Goal: Information Seeking & Learning: Check status

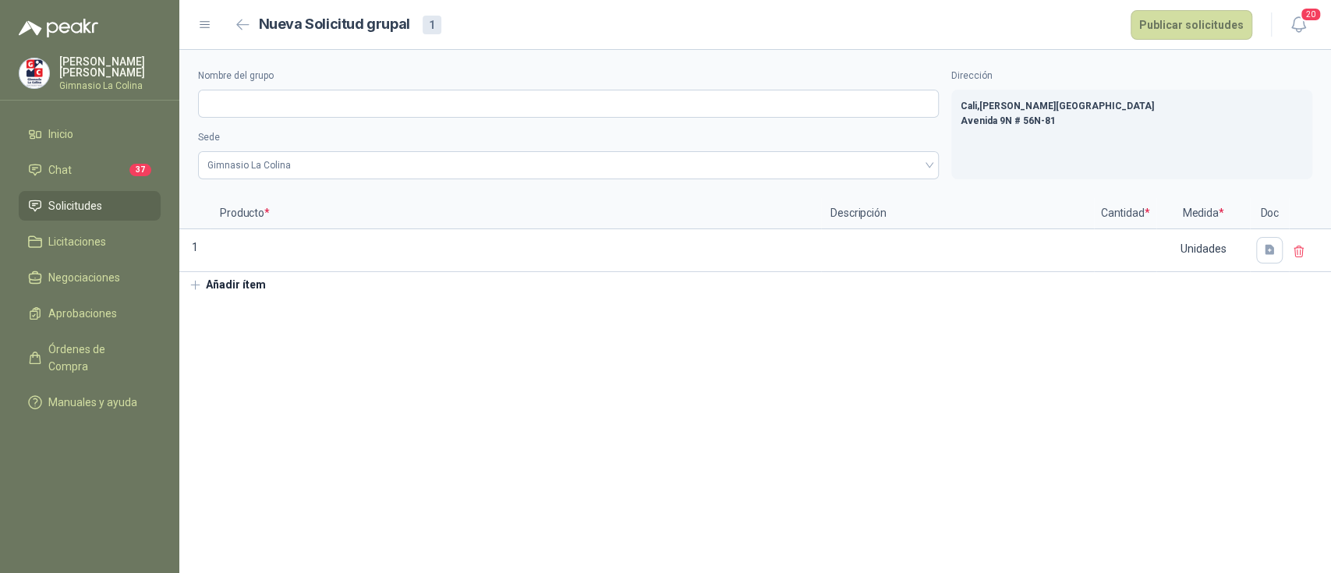
click at [62, 204] on span "Solicitudes" at bounding box center [75, 205] width 54 height 17
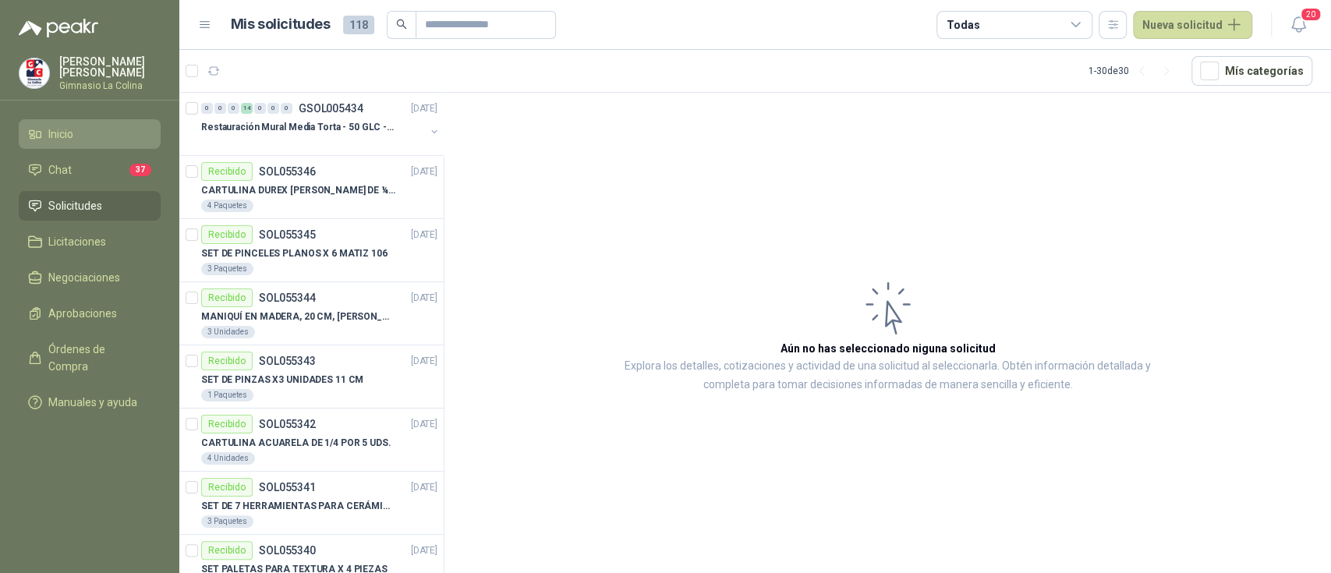
click at [69, 139] on span "Inicio" at bounding box center [60, 134] width 25 height 17
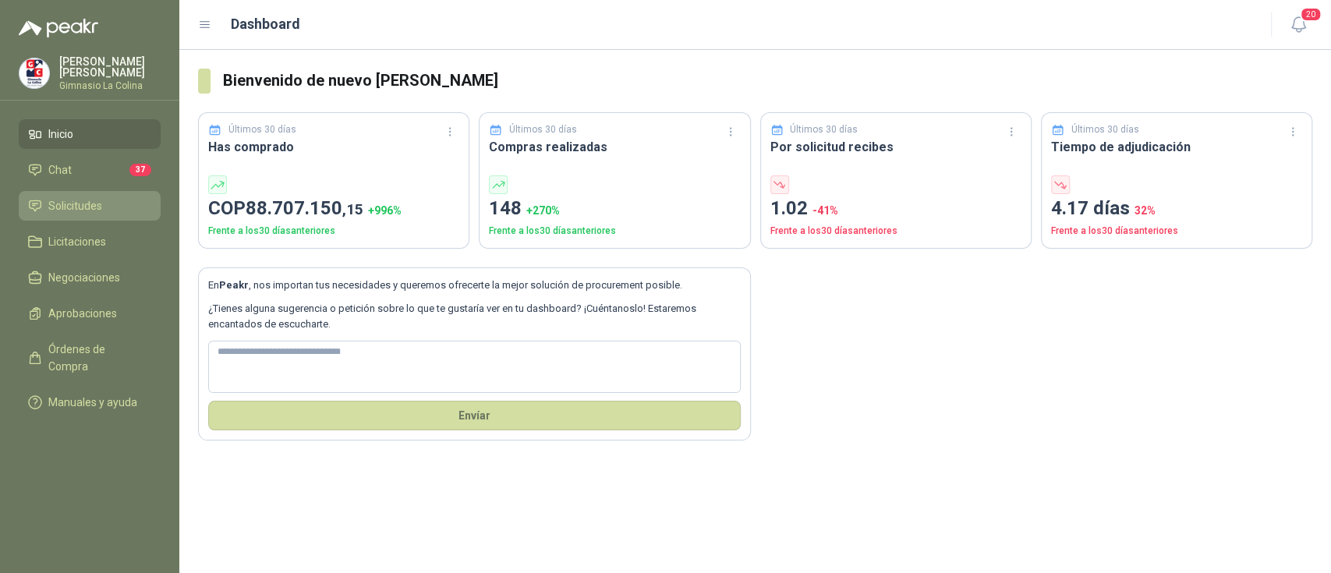
click at [96, 210] on span "Solicitudes" at bounding box center [75, 205] width 54 height 17
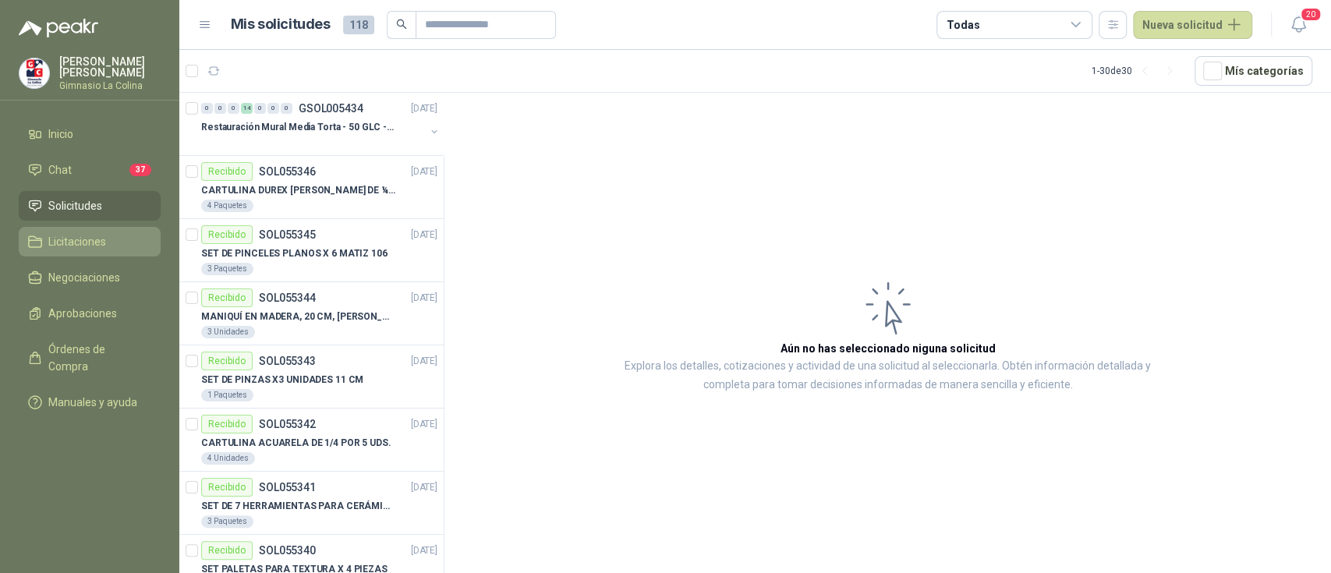
click at [93, 242] on span "Licitaciones" at bounding box center [77, 241] width 58 height 17
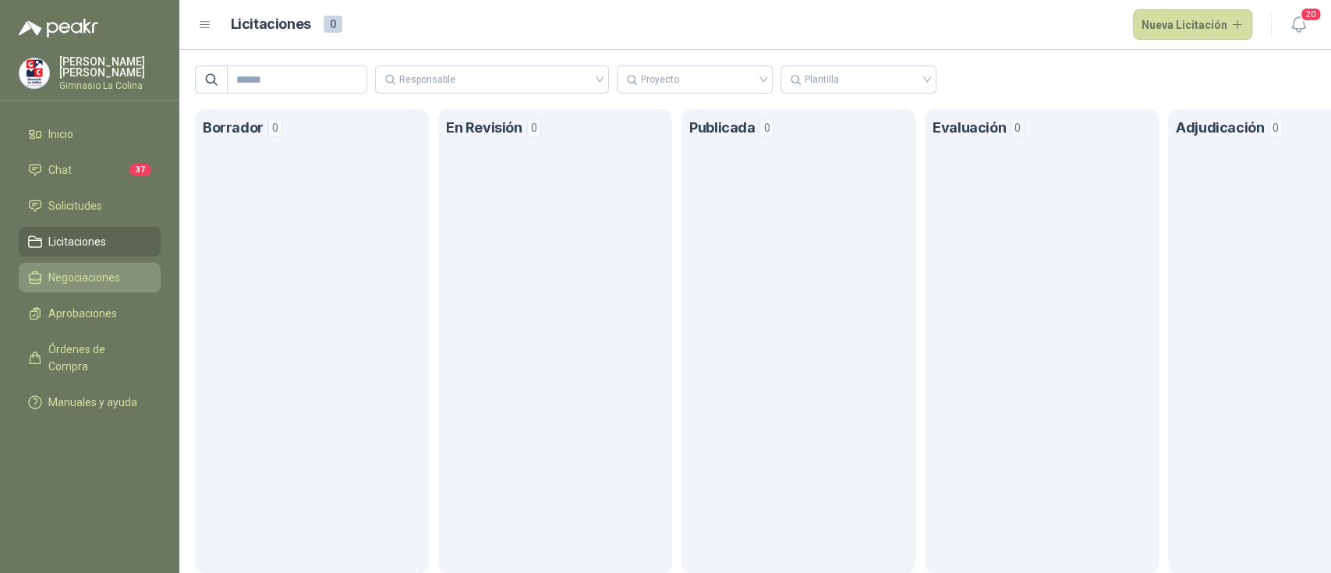
click at [97, 281] on span "Negociaciones" at bounding box center [84, 277] width 72 height 17
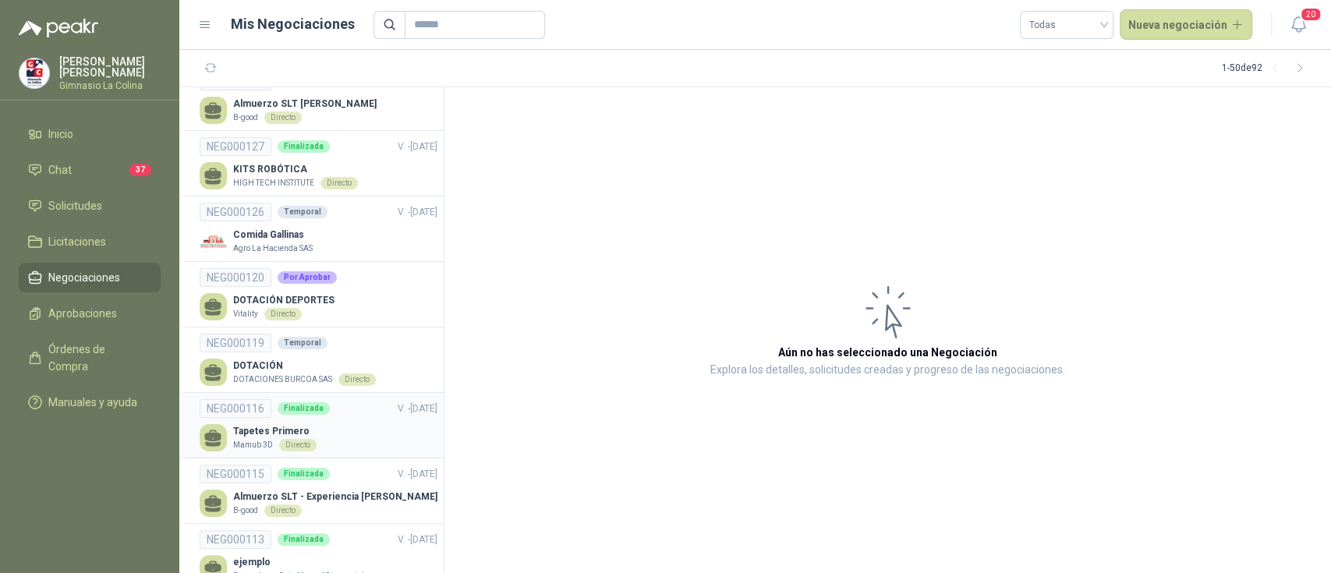
scroll to position [2183, 0]
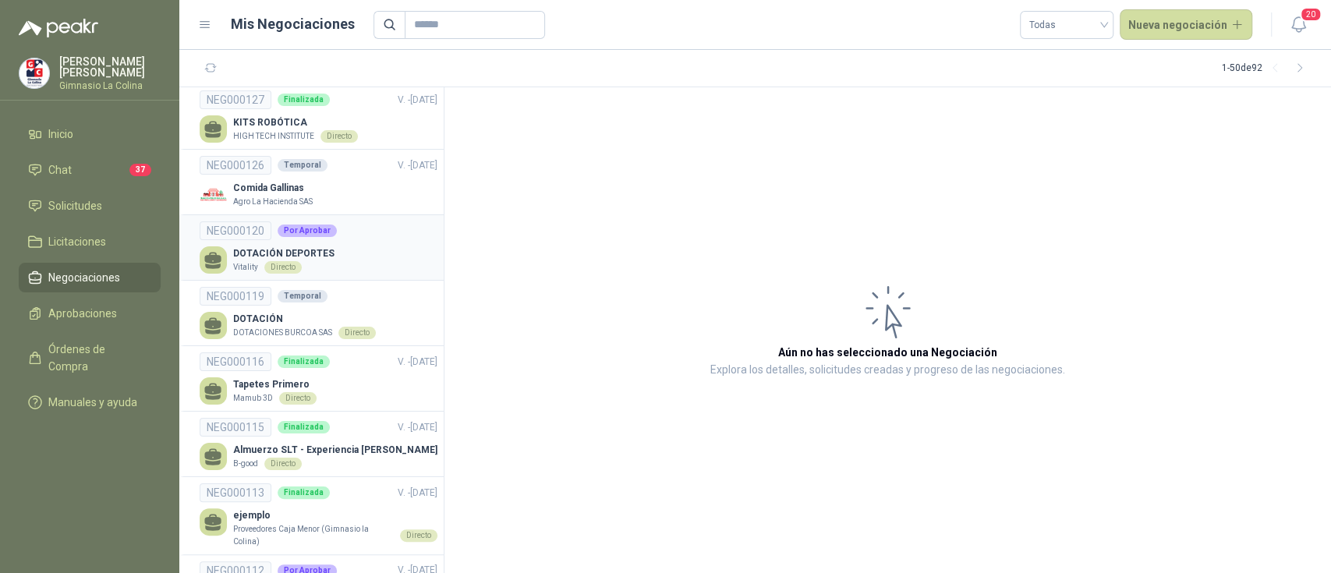
click at [273, 246] on p "DOTACIÓN DEPORTES" at bounding box center [283, 253] width 101 height 15
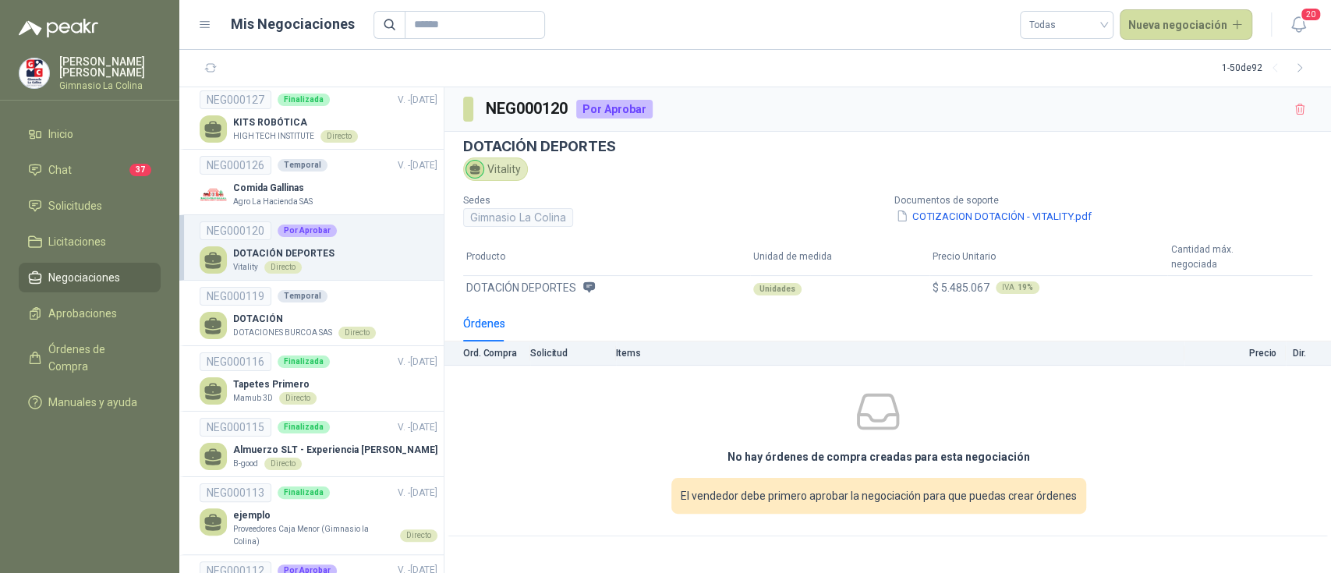
click at [356, 246] on div "DOTACIÓN DEPORTES Vitality Directo" at bounding box center [319, 259] width 238 height 27
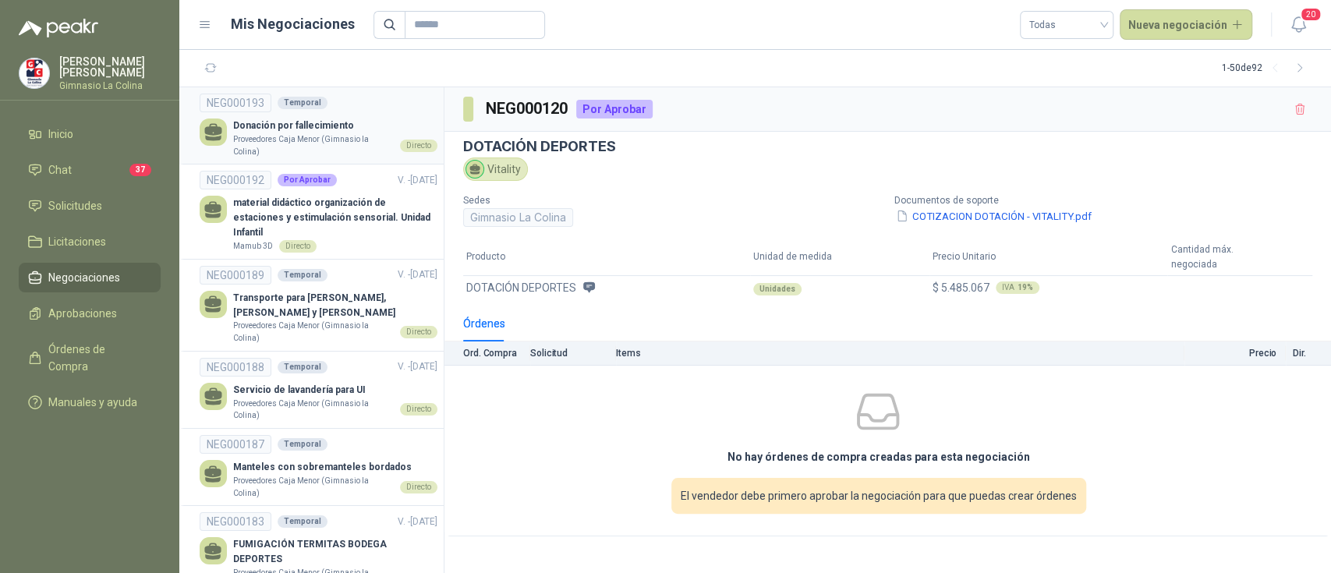
click at [297, 136] on p "Proveedores Caja Menor (Gimnasio la Colina)" at bounding box center [313, 145] width 161 height 24
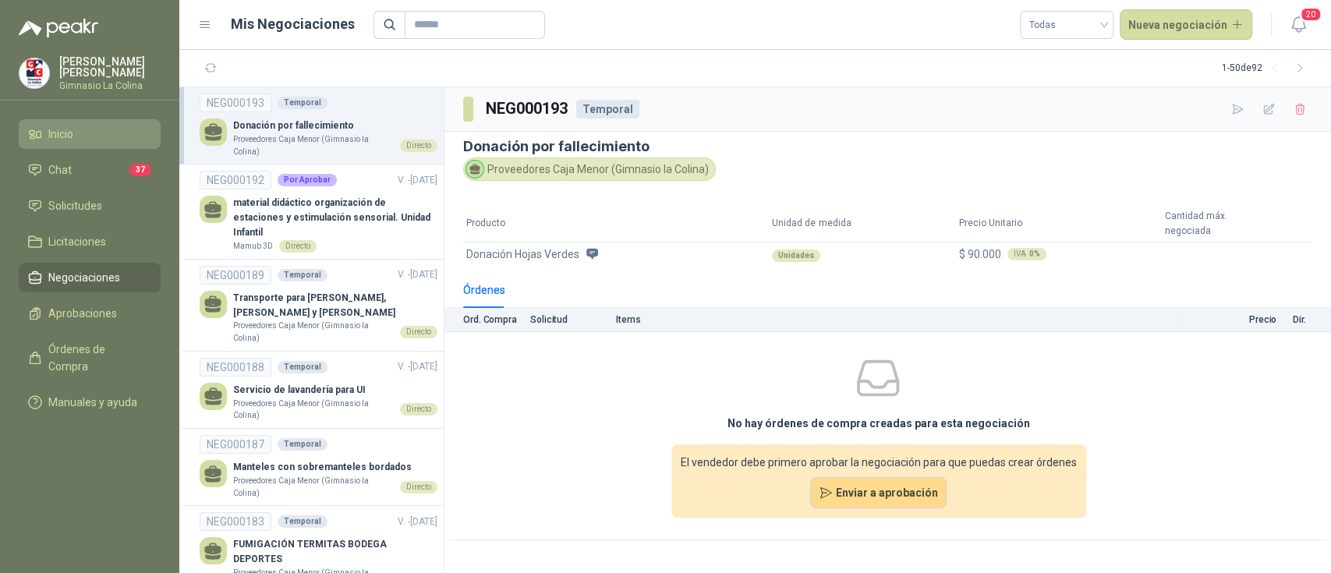
click at [76, 132] on li "Inicio" at bounding box center [89, 134] width 123 height 17
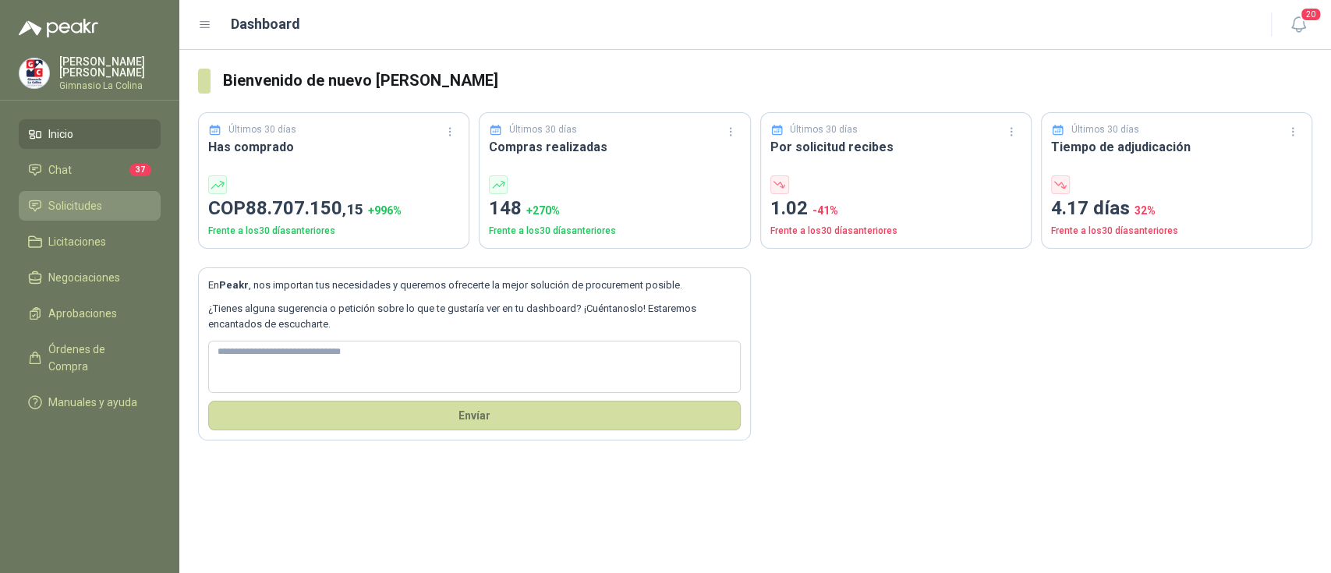
click at [80, 198] on span "Solicitudes" at bounding box center [75, 205] width 54 height 17
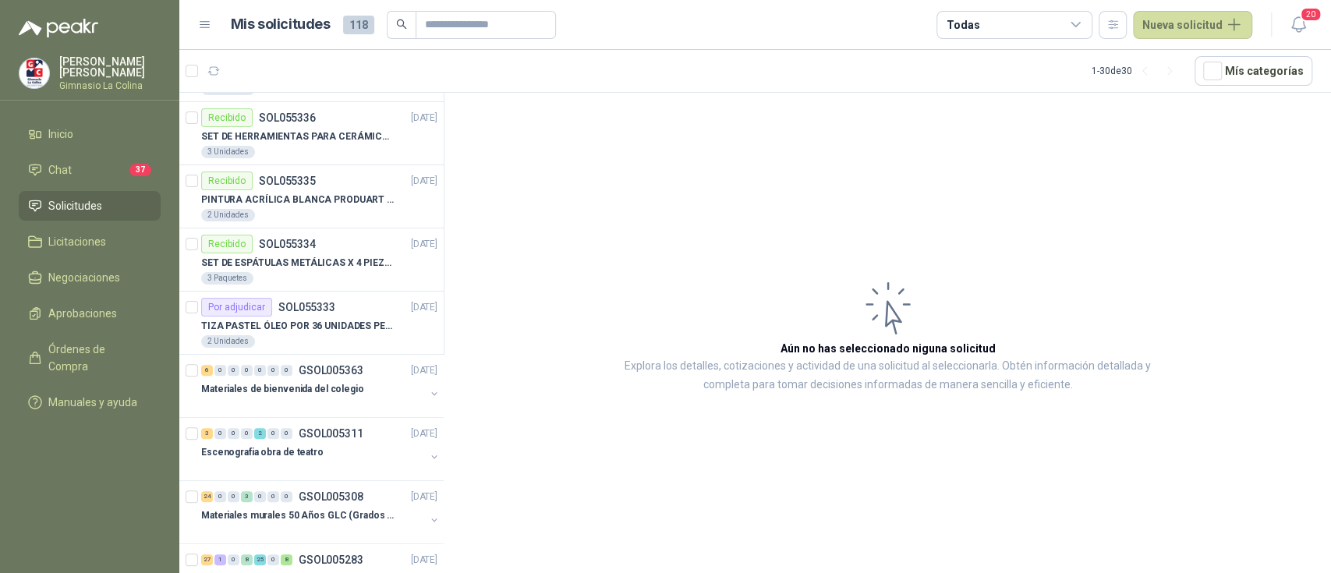
scroll to position [727, 0]
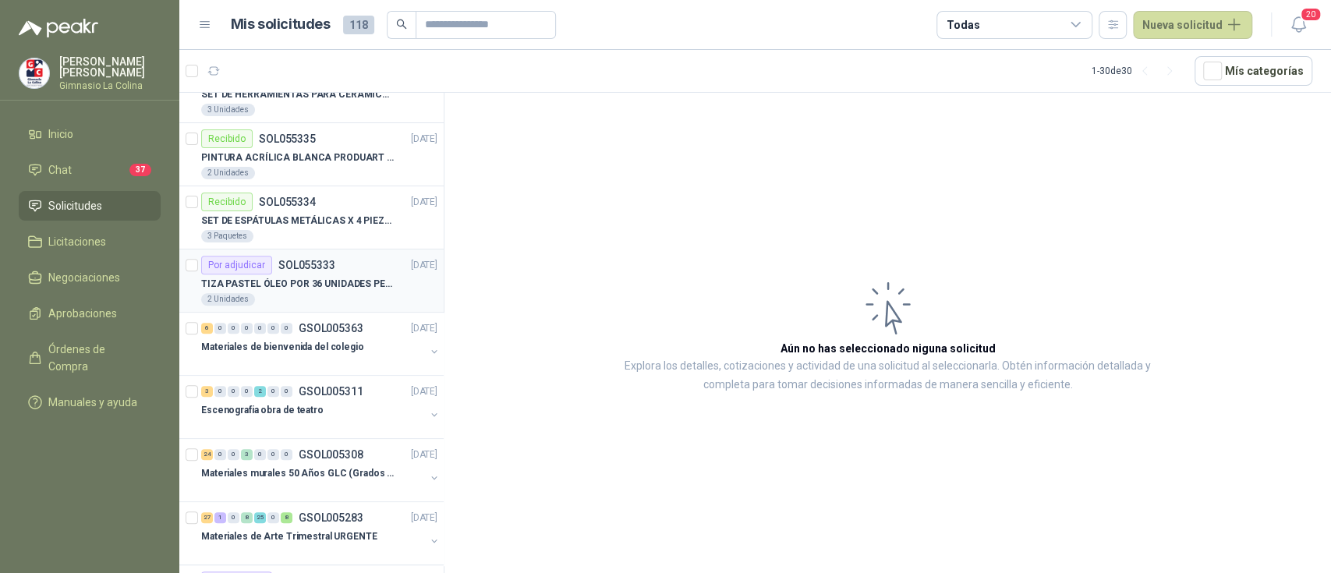
click at [278, 284] on p "TIZA PASTEL ÓLEO POR 36 UNIDADES PENTEL" at bounding box center [298, 284] width 194 height 15
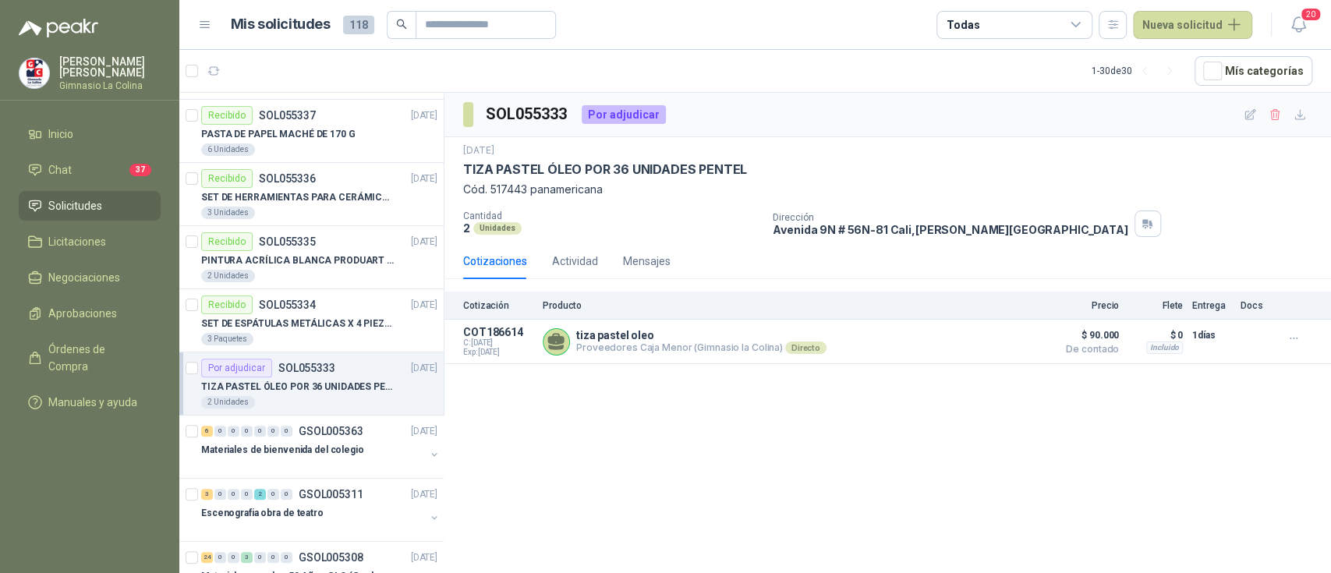
scroll to position [727, 0]
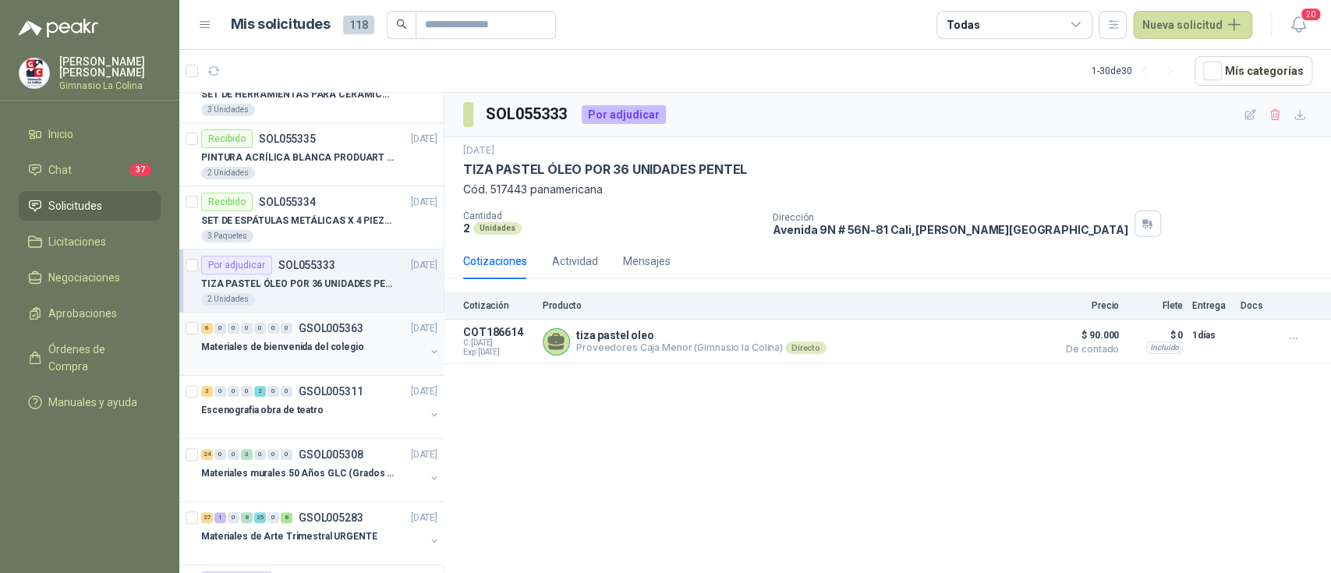
click at [296, 338] on div "Materiales de bienvenida del colegio" at bounding box center [313, 347] width 224 height 19
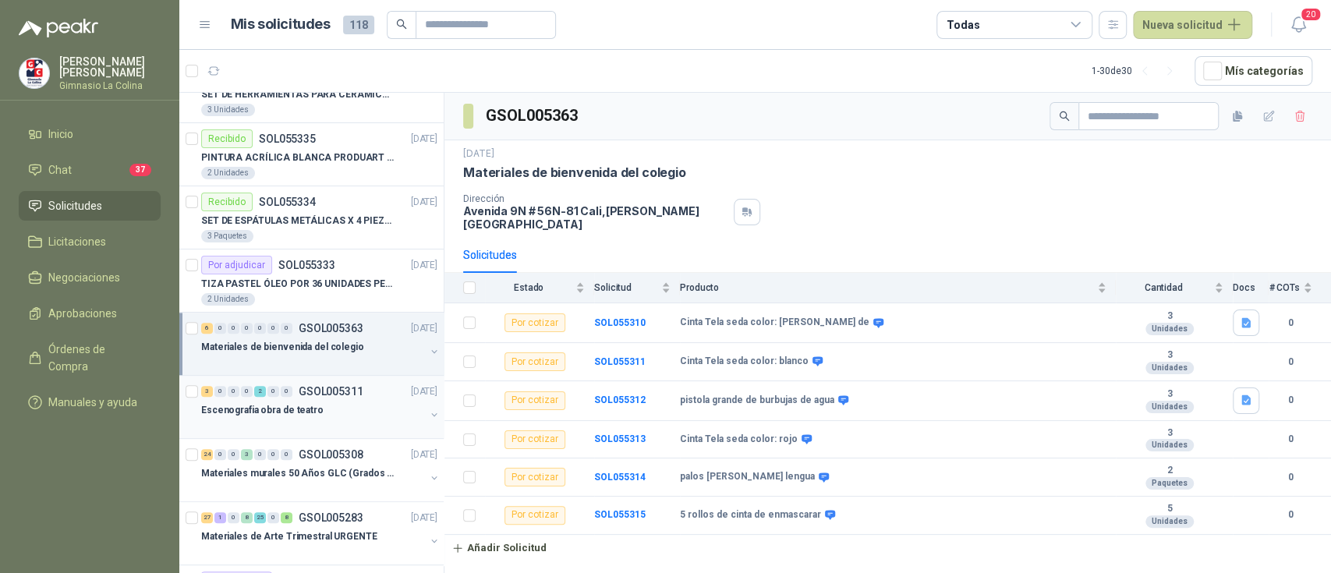
click at [289, 419] on div at bounding box center [313, 425] width 224 height 12
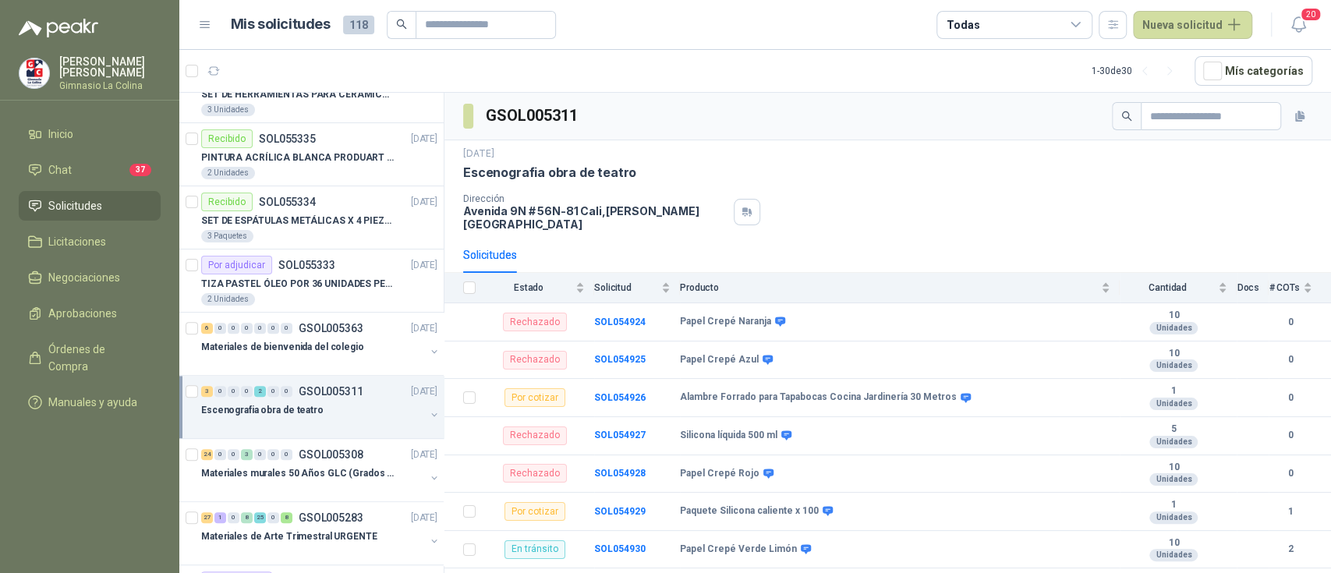
click at [80, 200] on span "Solicitudes" at bounding box center [75, 205] width 54 height 17
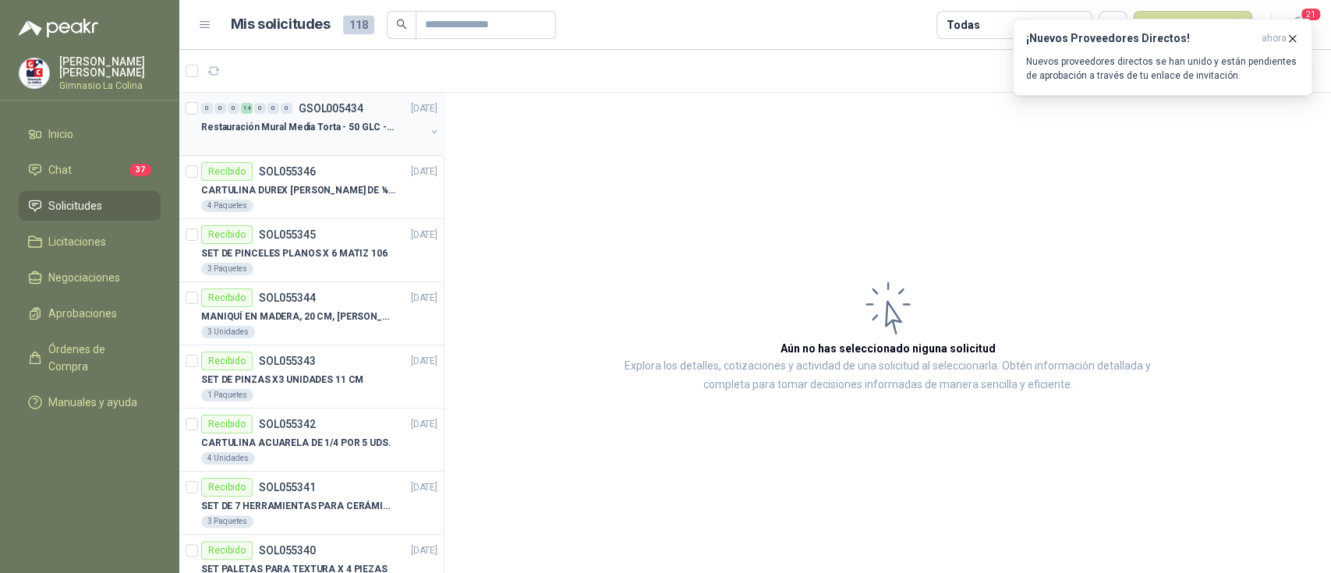
click at [318, 132] on p "Restauración Mural Media Torta - 50 GLC - URGENTE" at bounding box center [298, 127] width 194 height 15
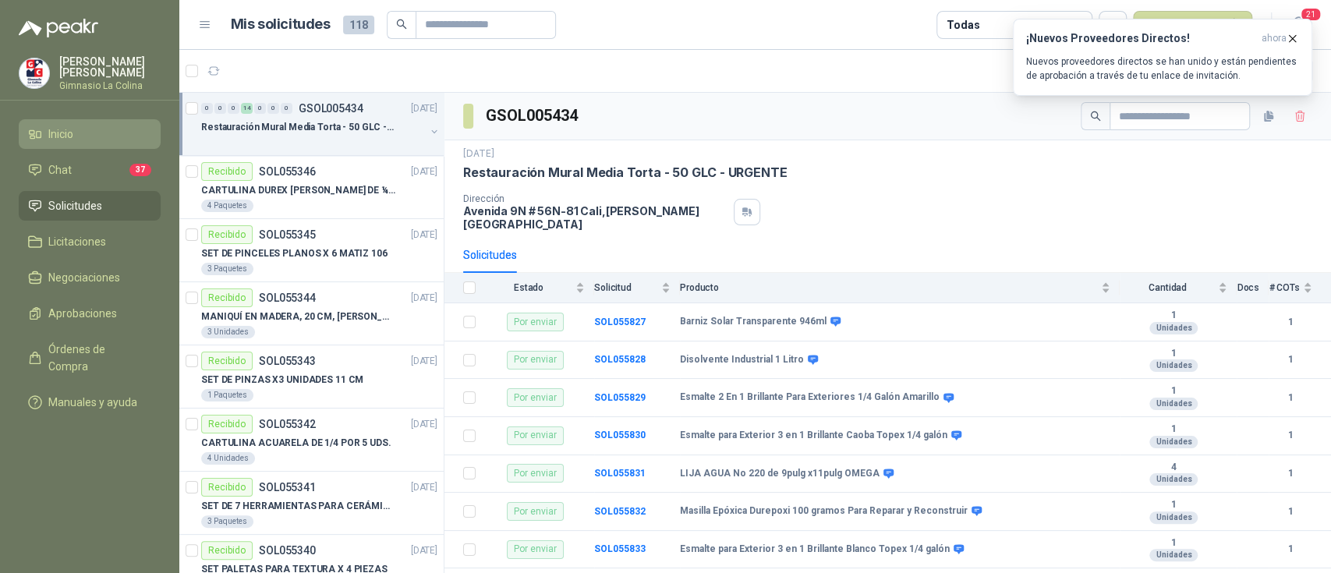
click at [75, 137] on li "Inicio" at bounding box center [89, 134] width 123 height 17
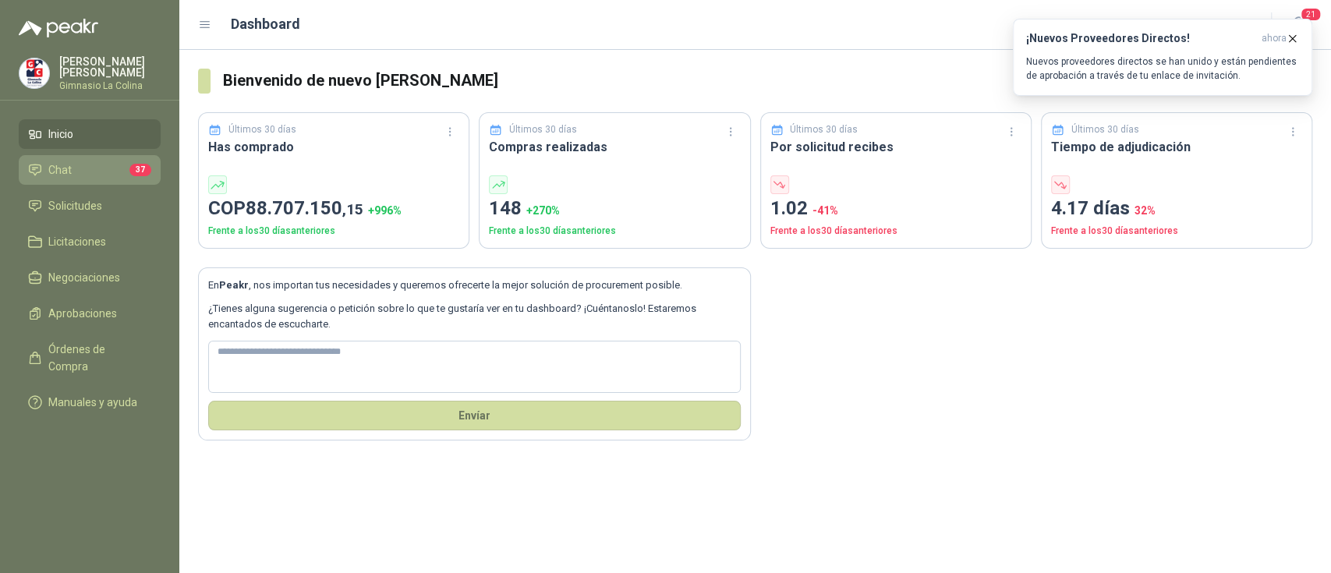
click at [53, 170] on span "Chat" at bounding box center [59, 169] width 23 height 17
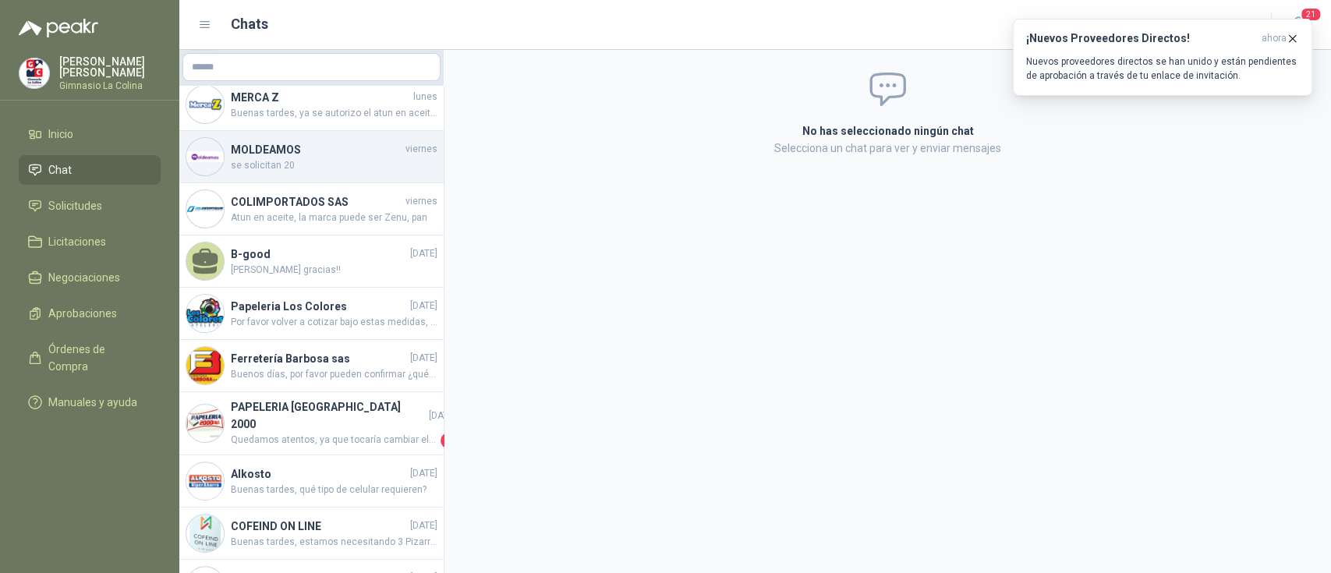
scroll to position [312, 0]
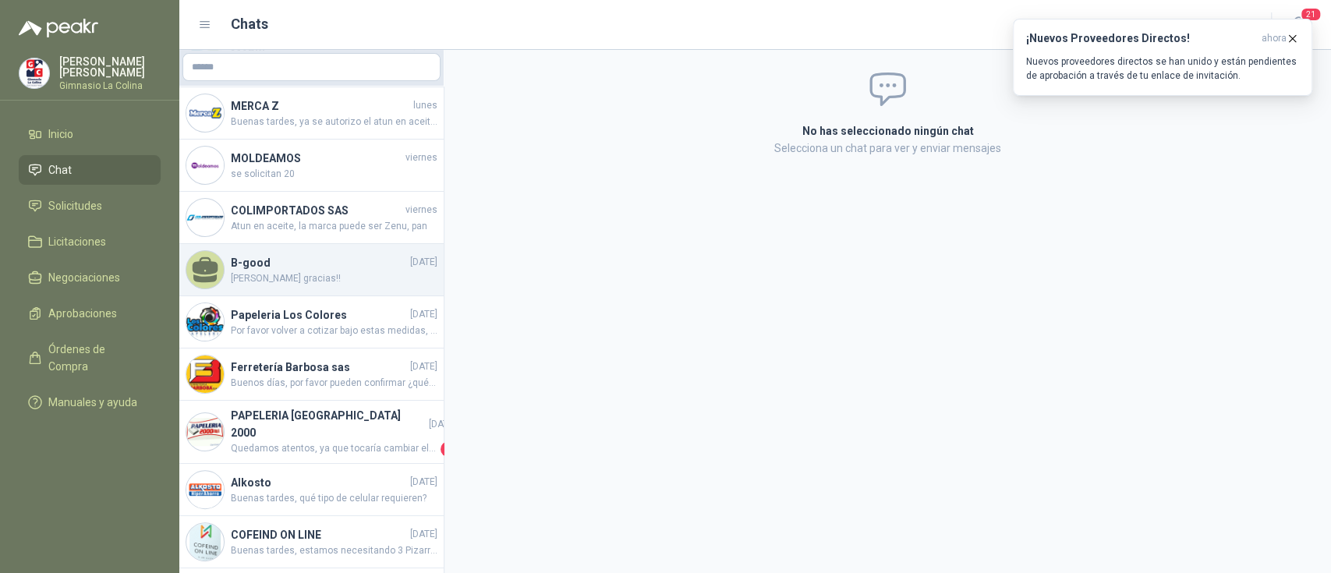
click at [283, 280] on span "[PERSON_NAME] gracias!!" at bounding box center [334, 278] width 207 height 15
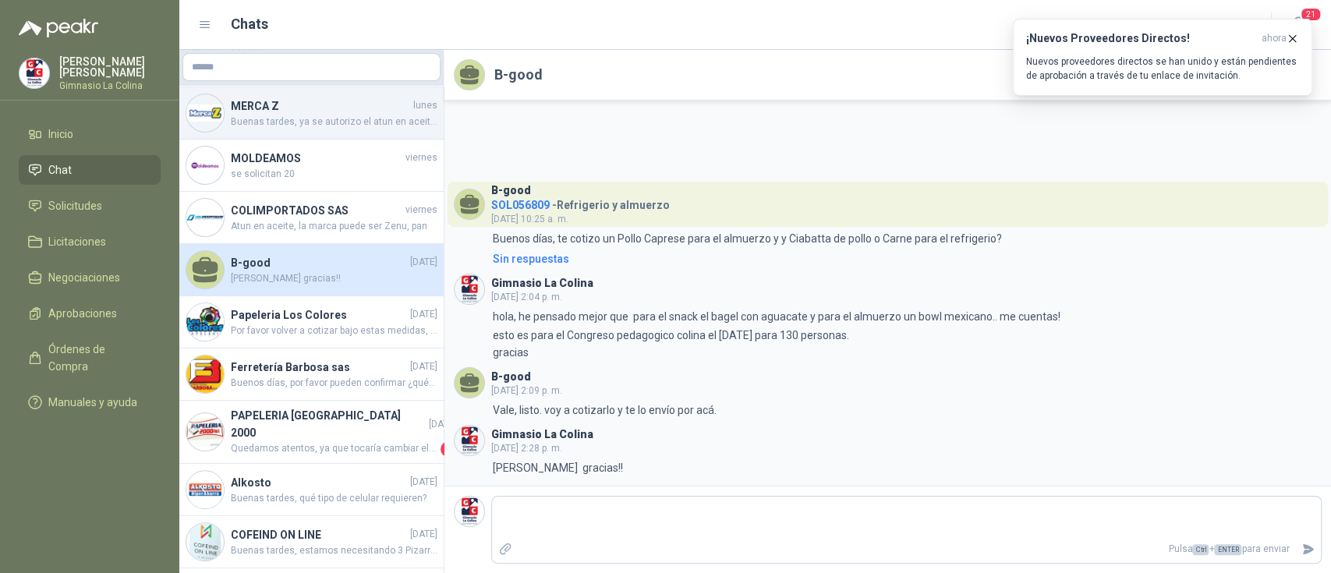
click at [270, 115] on span "Buenas tardes, ya se autorizo el atun en aceite de girasol" at bounding box center [334, 122] width 207 height 15
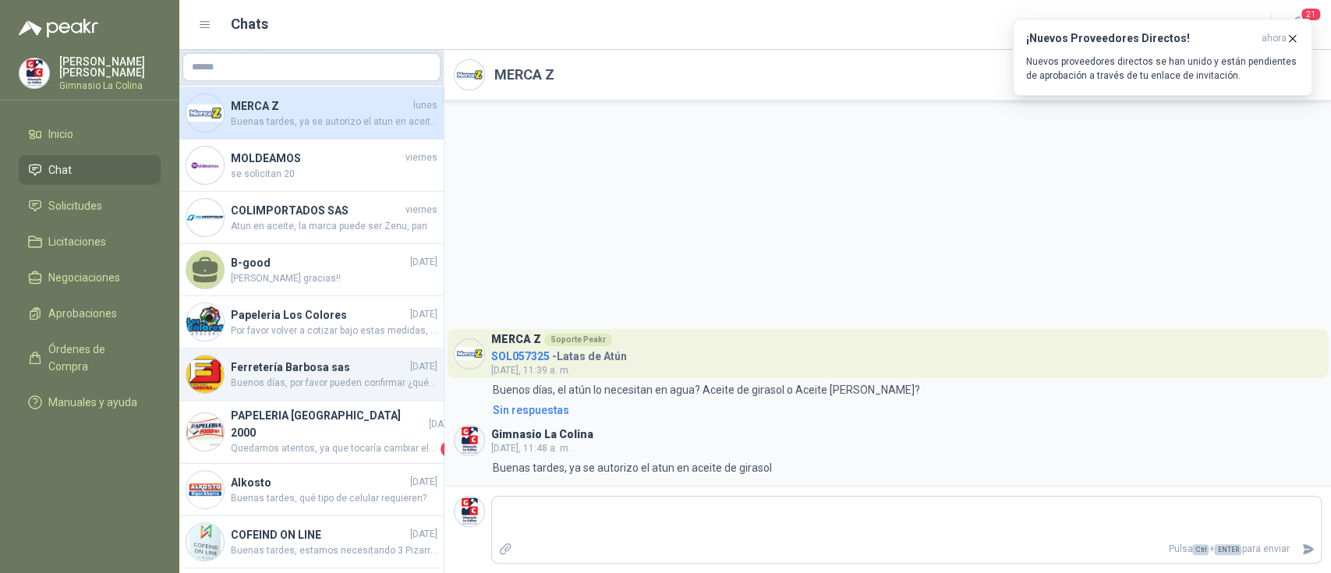
click at [318, 369] on h4 "Ferretería Barbosa sas" at bounding box center [319, 367] width 176 height 17
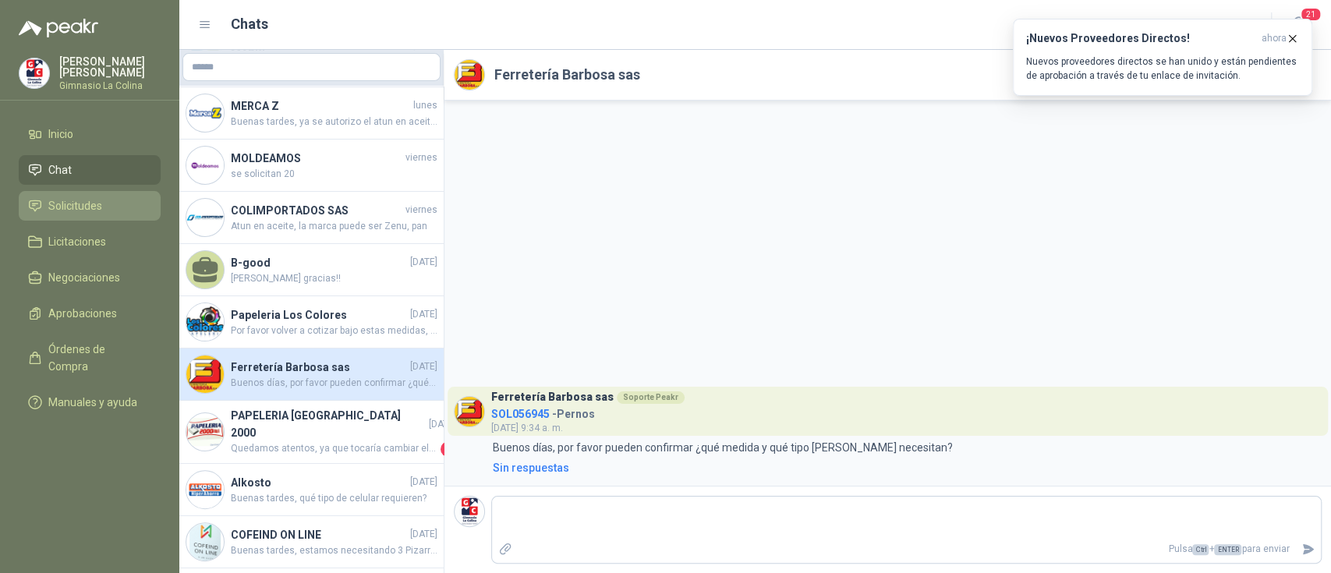
click at [84, 203] on span "Solicitudes" at bounding box center [75, 205] width 54 height 17
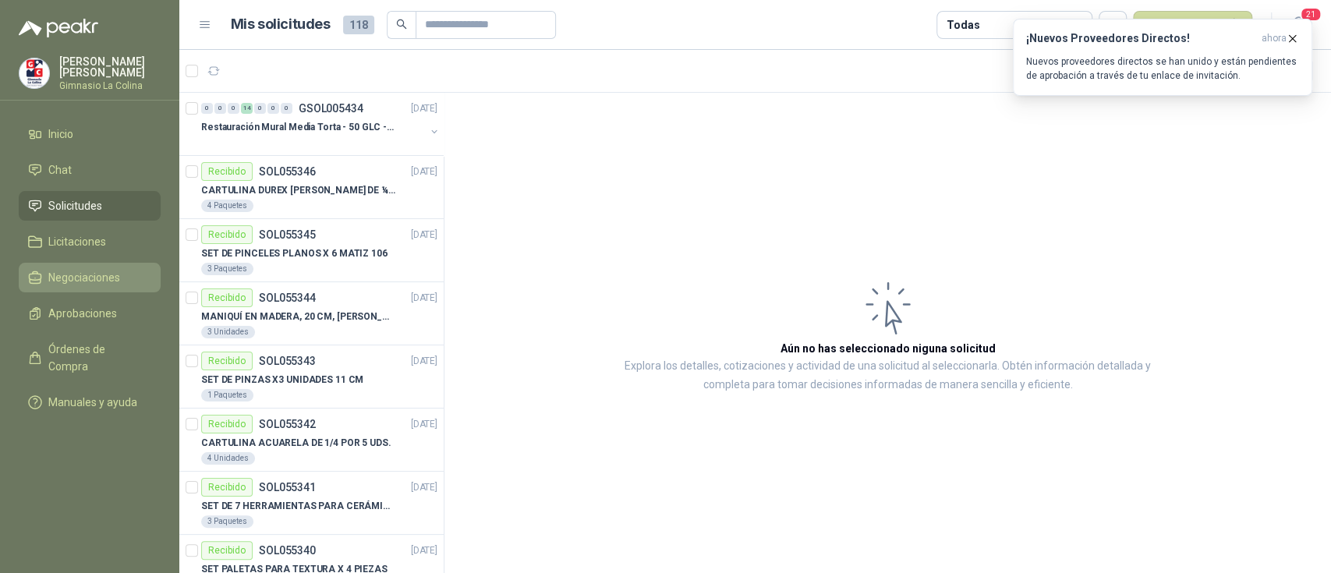
click at [98, 278] on span "Negociaciones" at bounding box center [84, 277] width 72 height 17
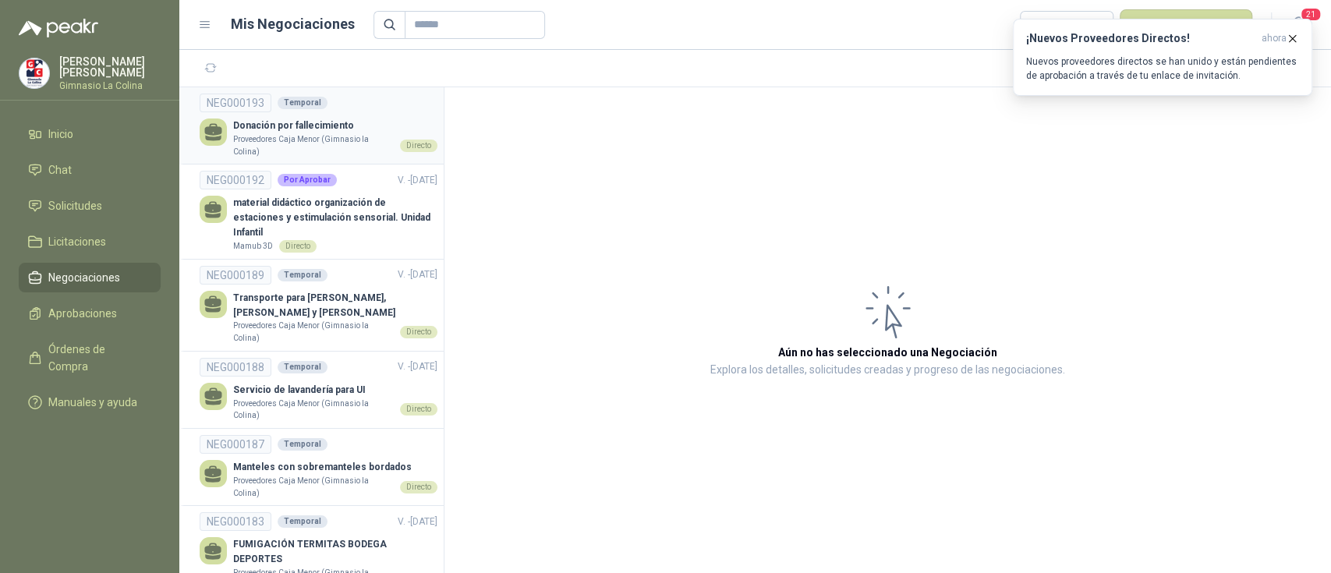
click at [320, 145] on p "Proveedores Caja Menor (Gimnasio la Colina)" at bounding box center [313, 145] width 161 height 24
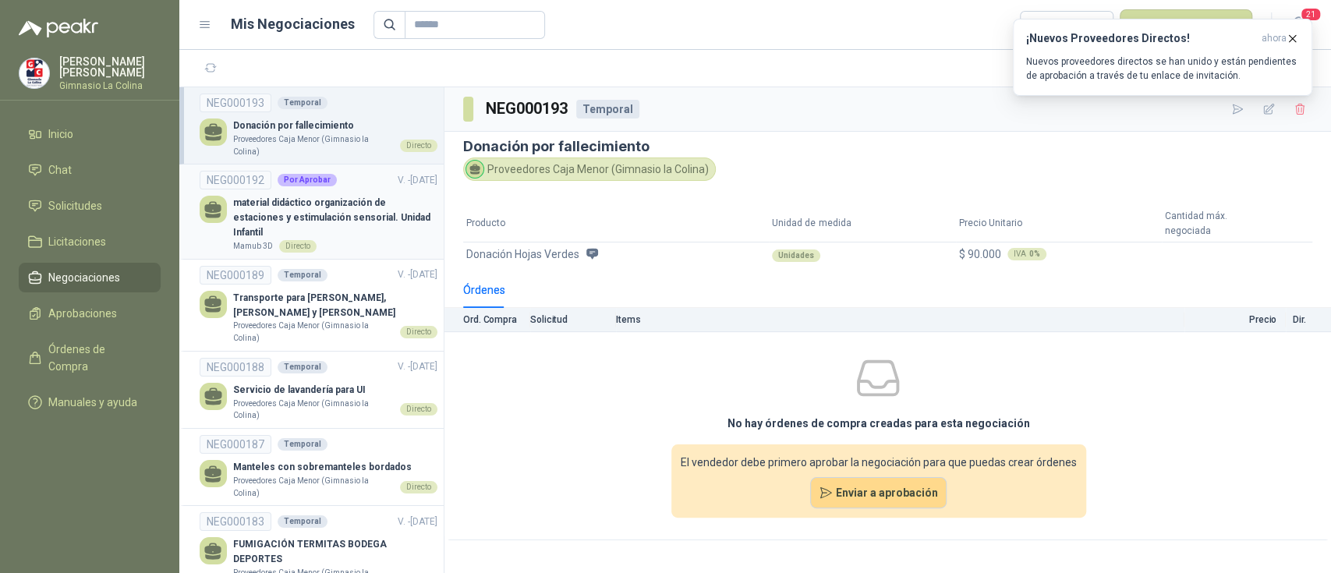
click at [341, 222] on p "material didáctico organización de estaciones y estimulación sensorial. Unidad …" at bounding box center [335, 218] width 204 height 44
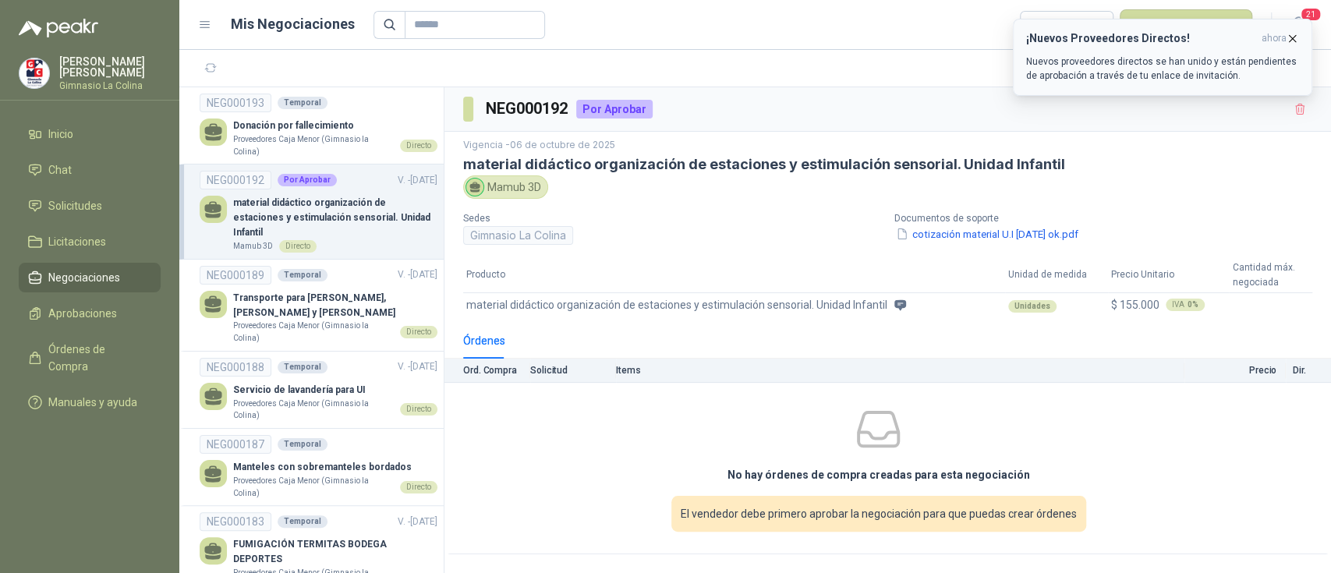
click at [1290, 39] on icon "button" at bounding box center [1292, 38] width 13 height 13
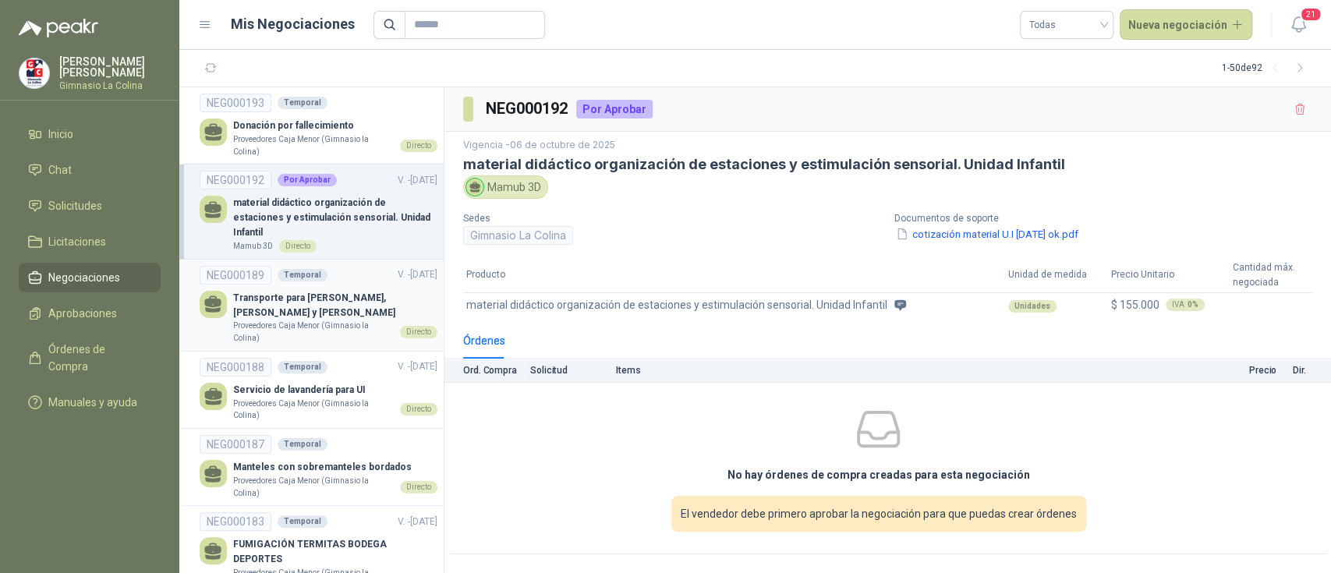
click at [237, 315] on p "Transporte para [PERSON_NAME], [PERSON_NAME] y [PERSON_NAME]" at bounding box center [335, 306] width 204 height 30
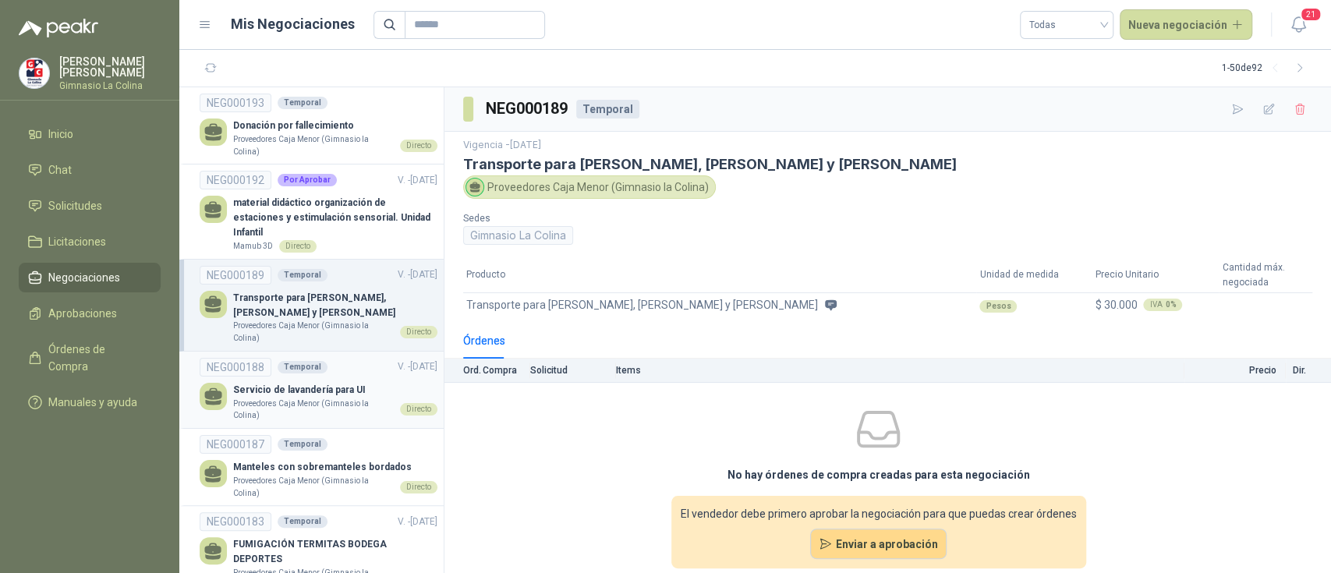
click at [273, 395] on p "Servicio de lavandería para UI" at bounding box center [335, 390] width 204 height 15
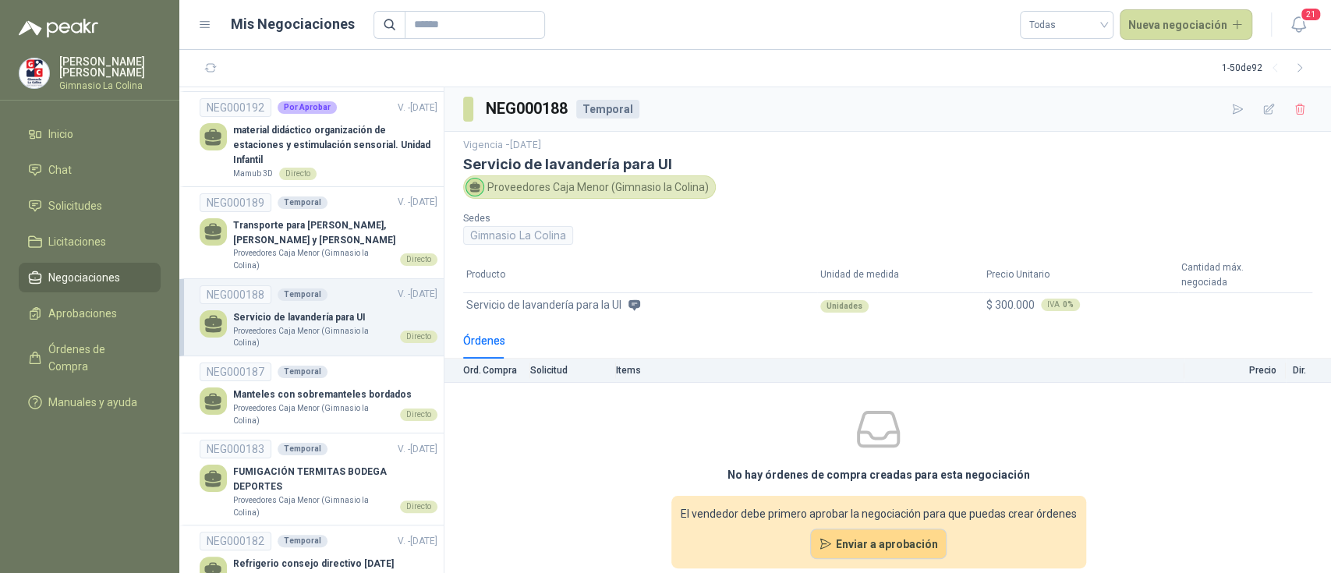
scroll to position [104, 0]
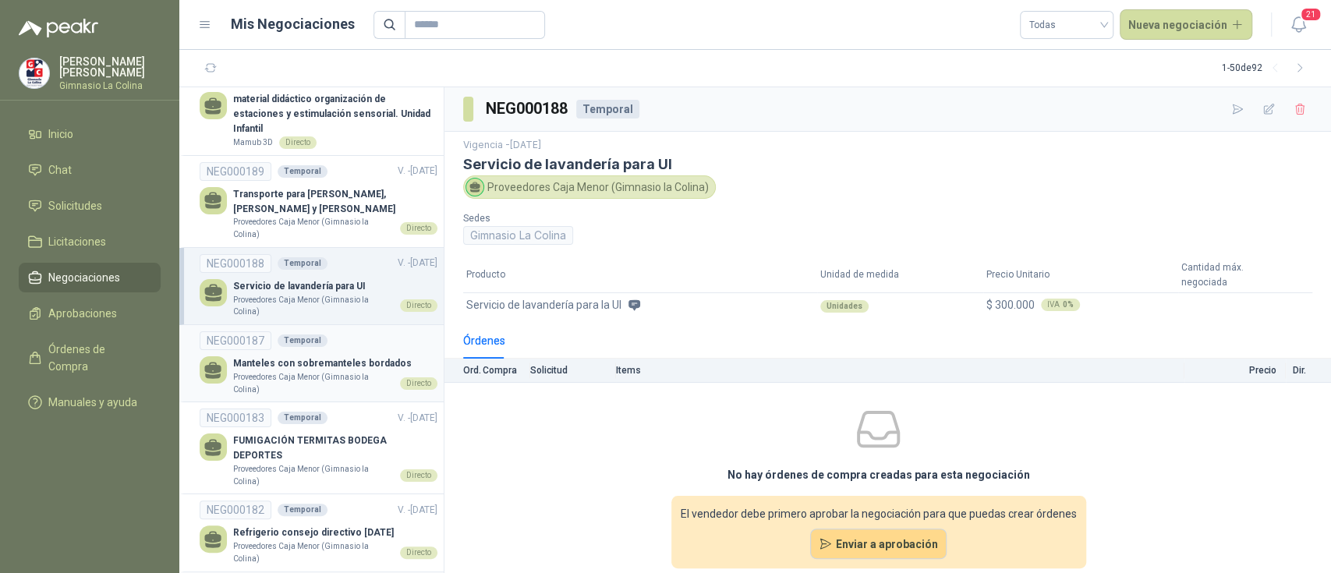
click at [290, 379] on p "Proveedores Caja Menor (Gimnasio la Colina)" at bounding box center [313, 383] width 161 height 24
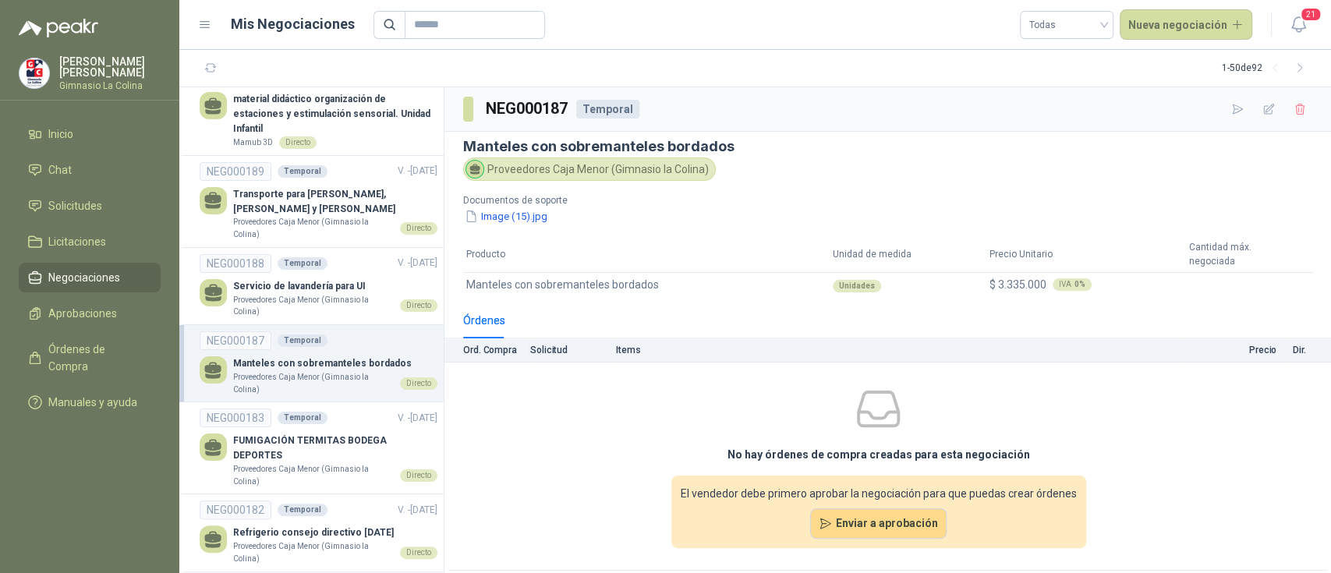
scroll to position [207, 0]
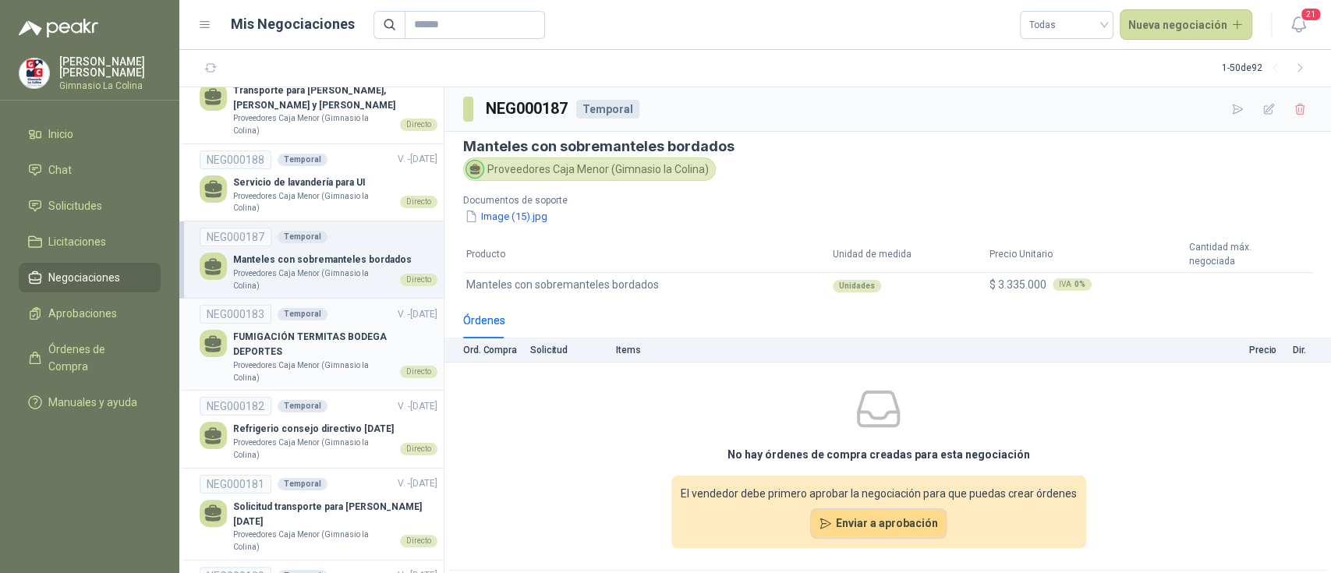
click at [299, 359] on p "Proveedores Caja Menor (Gimnasio la Colina)" at bounding box center [313, 371] width 161 height 24
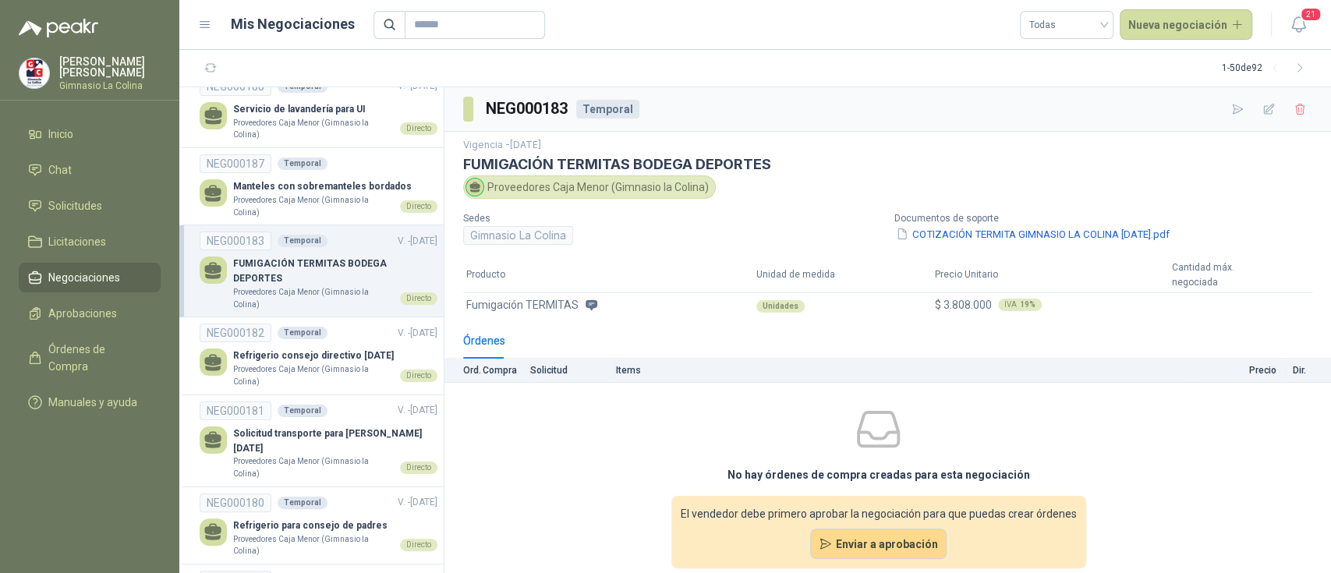
scroll to position [312, 0]
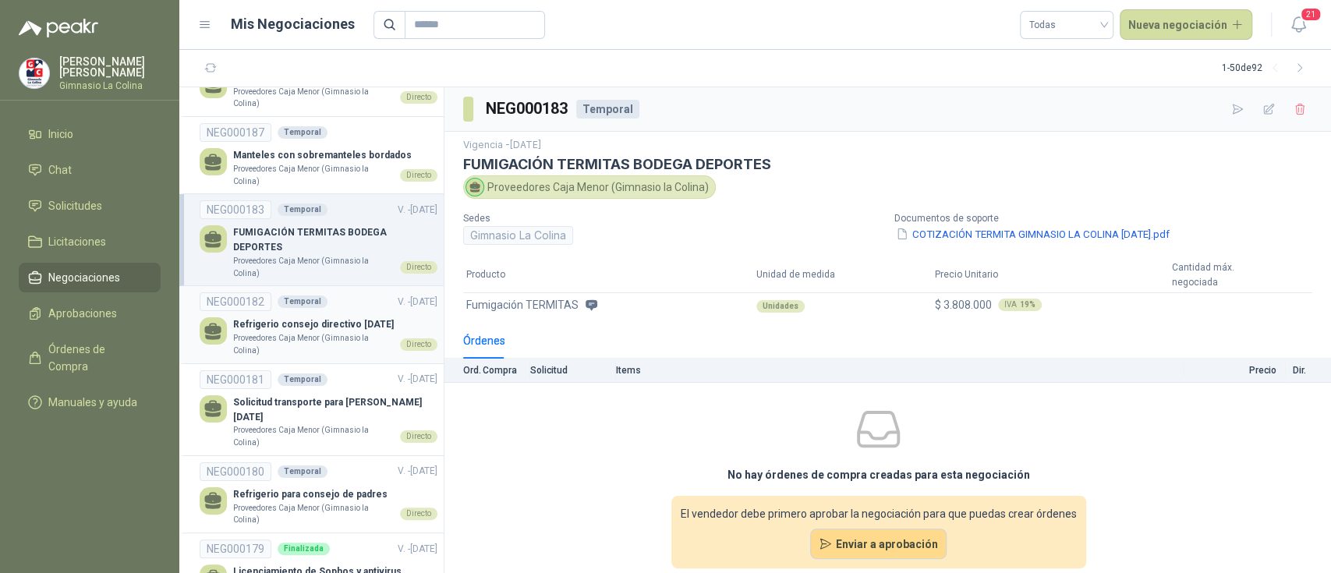
click at [300, 332] on p "Proveedores Caja Menor (Gimnasio la Colina)" at bounding box center [313, 344] width 161 height 24
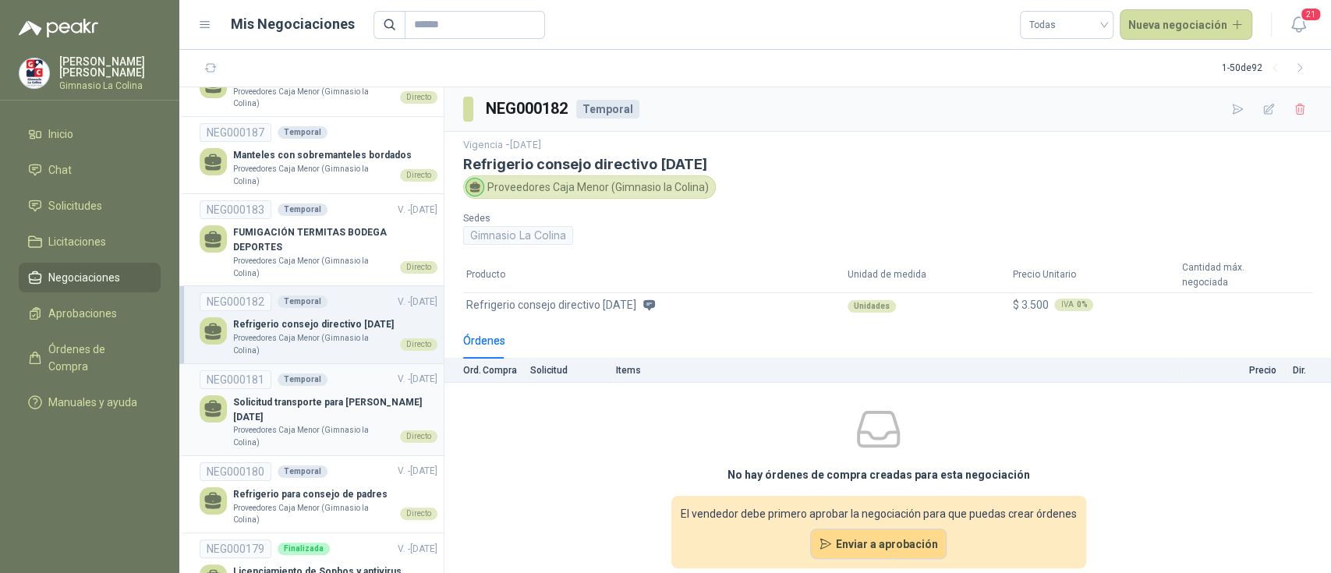
click at [306, 395] on p "Solicitud transporte para [PERSON_NAME] [DATE]" at bounding box center [335, 410] width 204 height 30
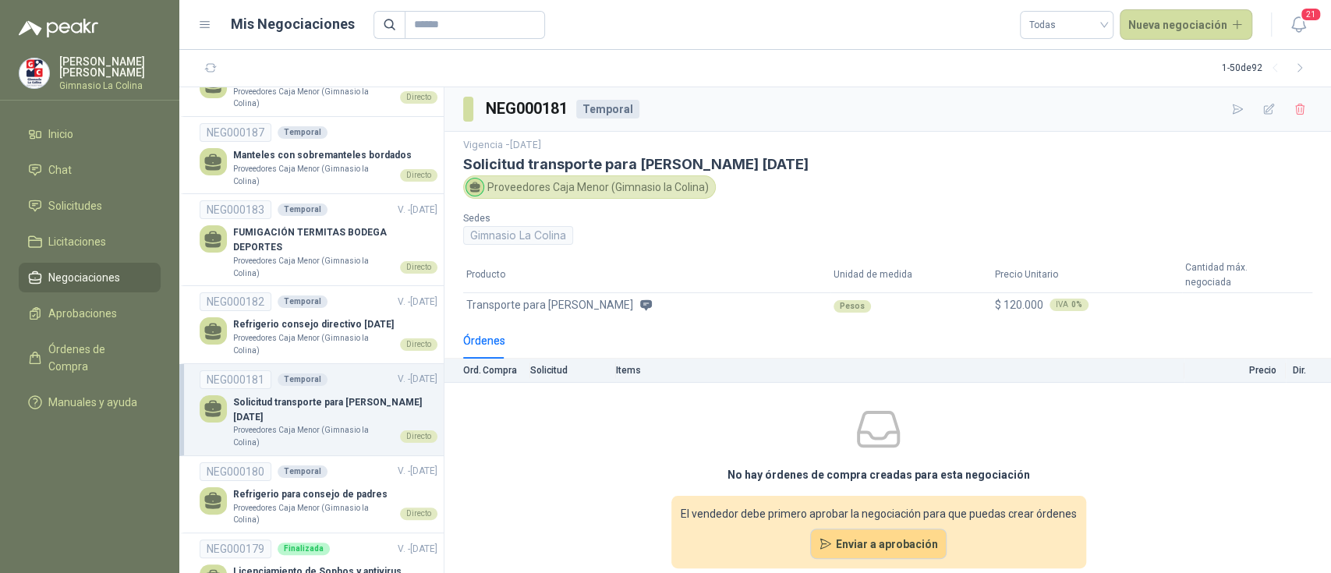
scroll to position [416, 0]
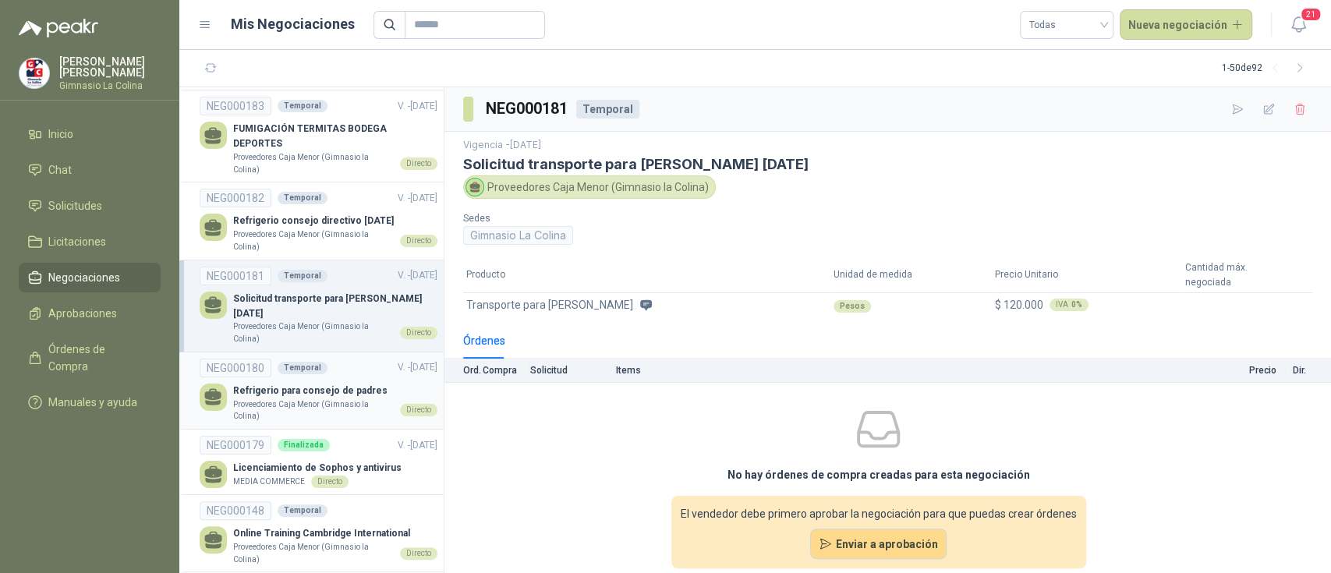
click at [306, 384] on p "Refrigerio para consejo de padres" at bounding box center [335, 391] width 204 height 15
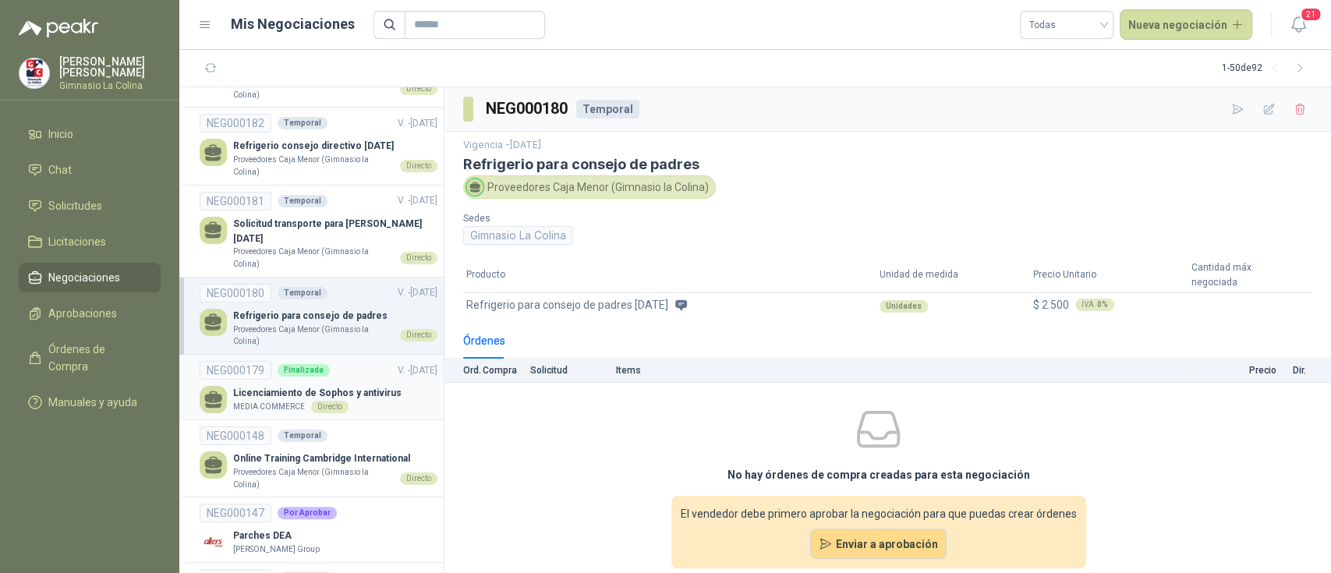
scroll to position [519, 0]
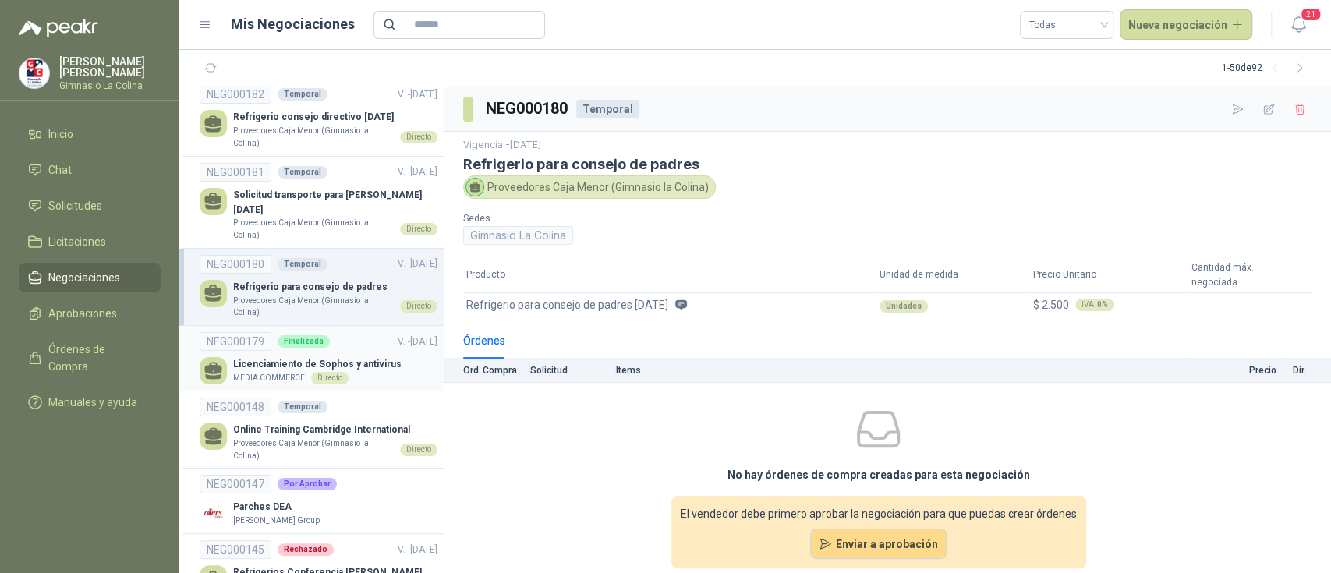
click at [278, 357] on p "Licenciamiento de Sophos y antivirus" at bounding box center [317, 364] width 168 height 15
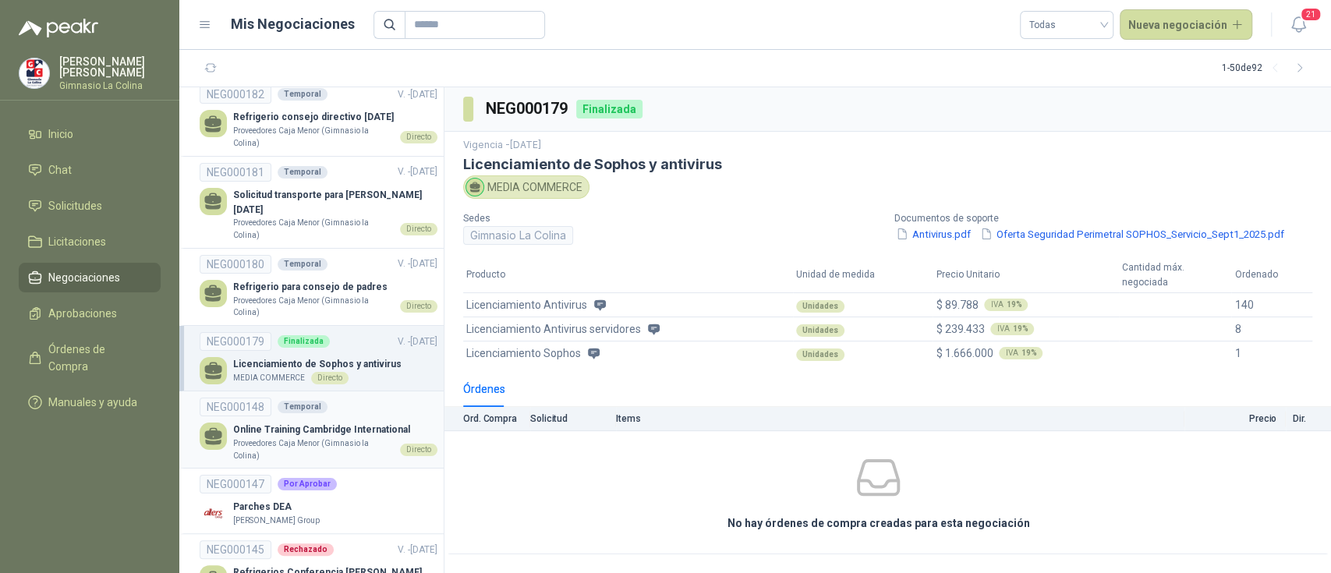
click at [273, 423] on p "Online Training Cambridge International" at bounding box center [335, 430] width 204 height 15
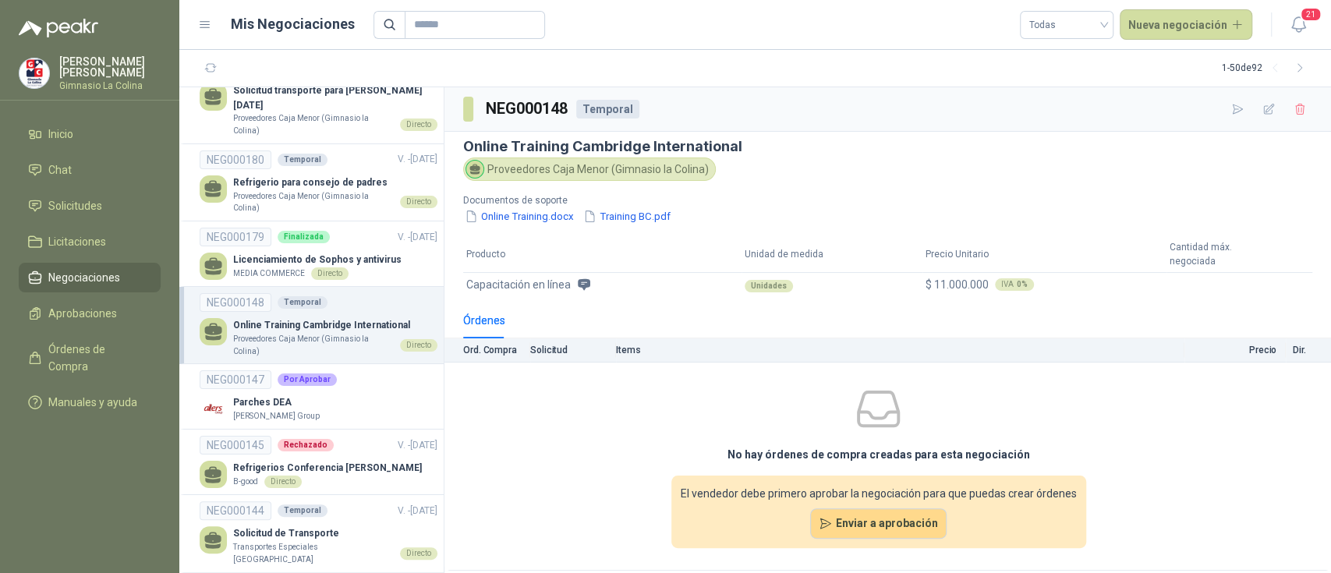
scroll to position [727, 0]
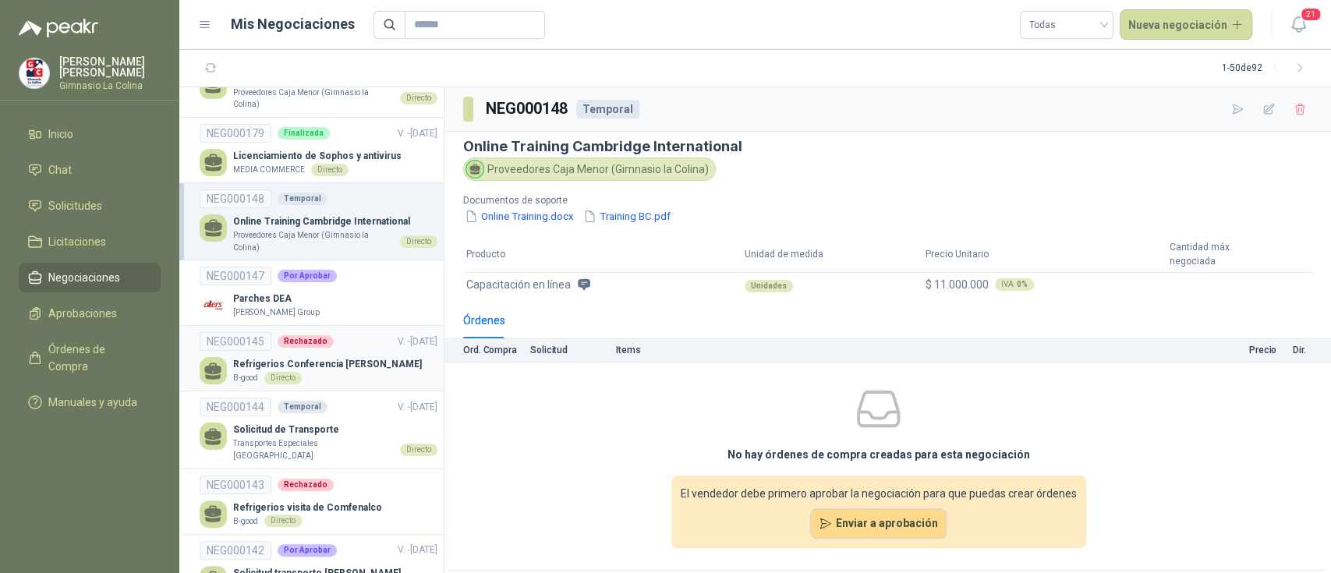
click at [345, 357] on p "Refrigerios Conferencia [PERSON_NAME]" at bounding box center [327, 364] width 189 height 15
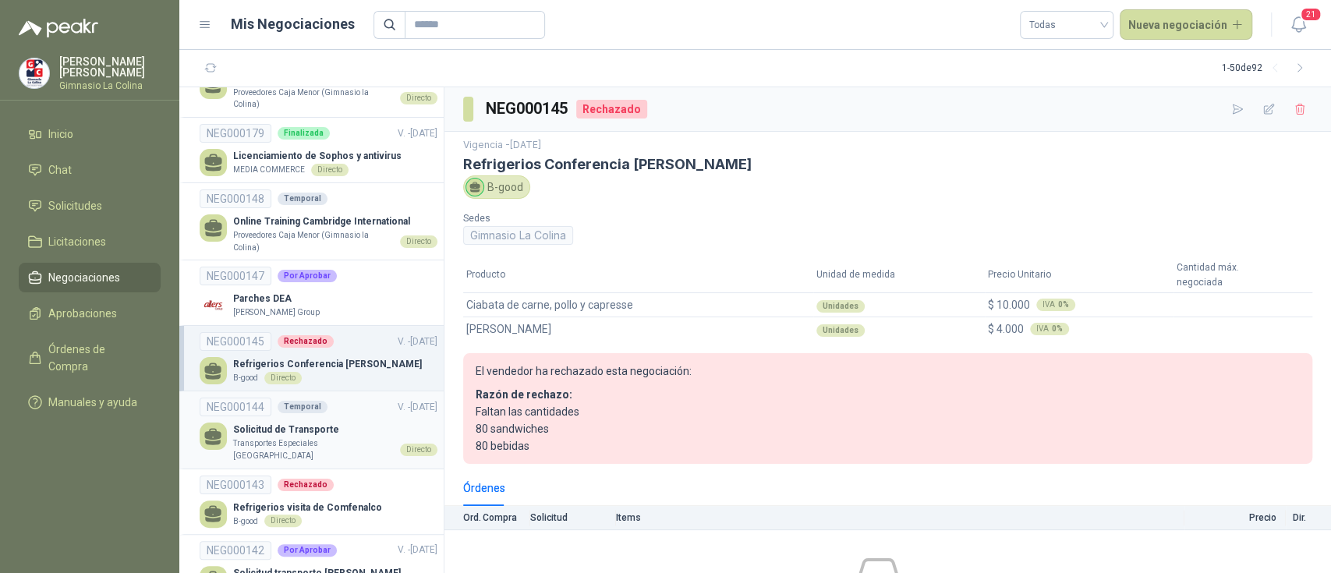
click at [299, 423] on p "Solicitud de Transporte" at bounding box center [335, 430] width 204 height 15
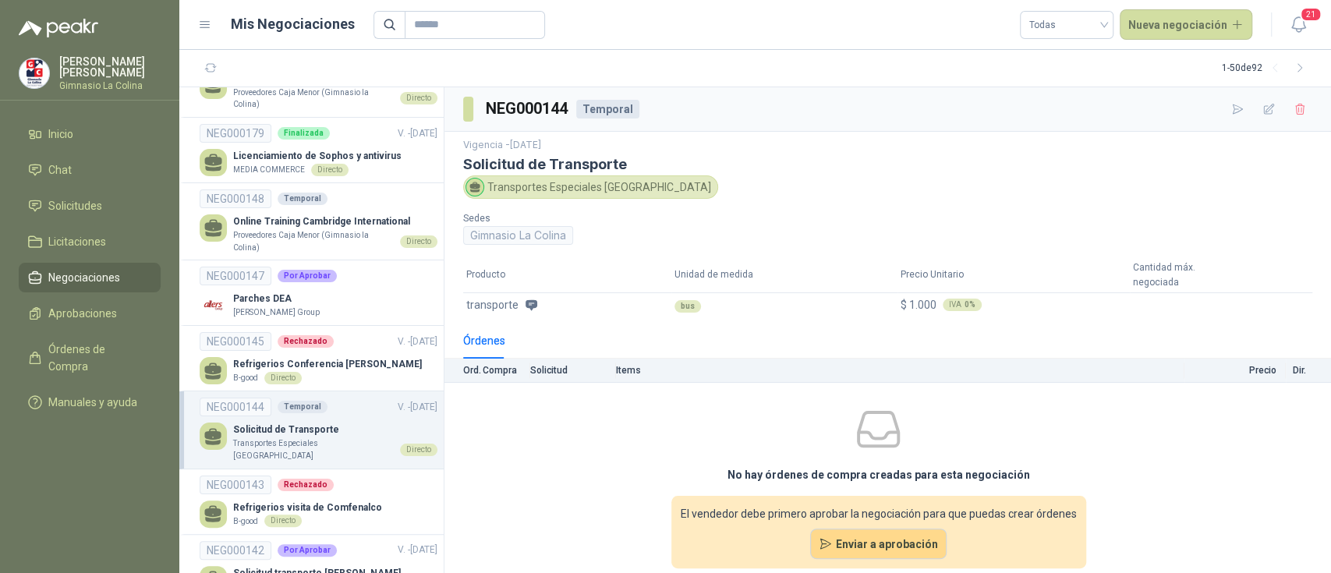
scroll to position [831, 0]
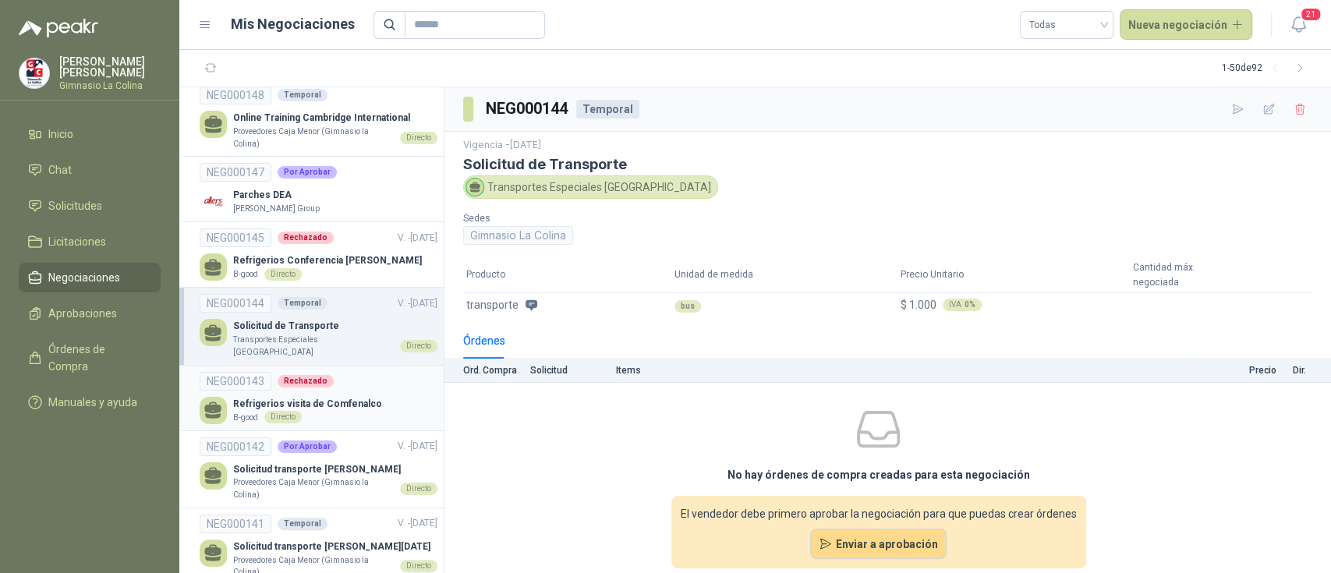
click at [312, 397] on p "Refrigerios visita de Comfenalco" at bounding box center [307, 404] width 149 height 15
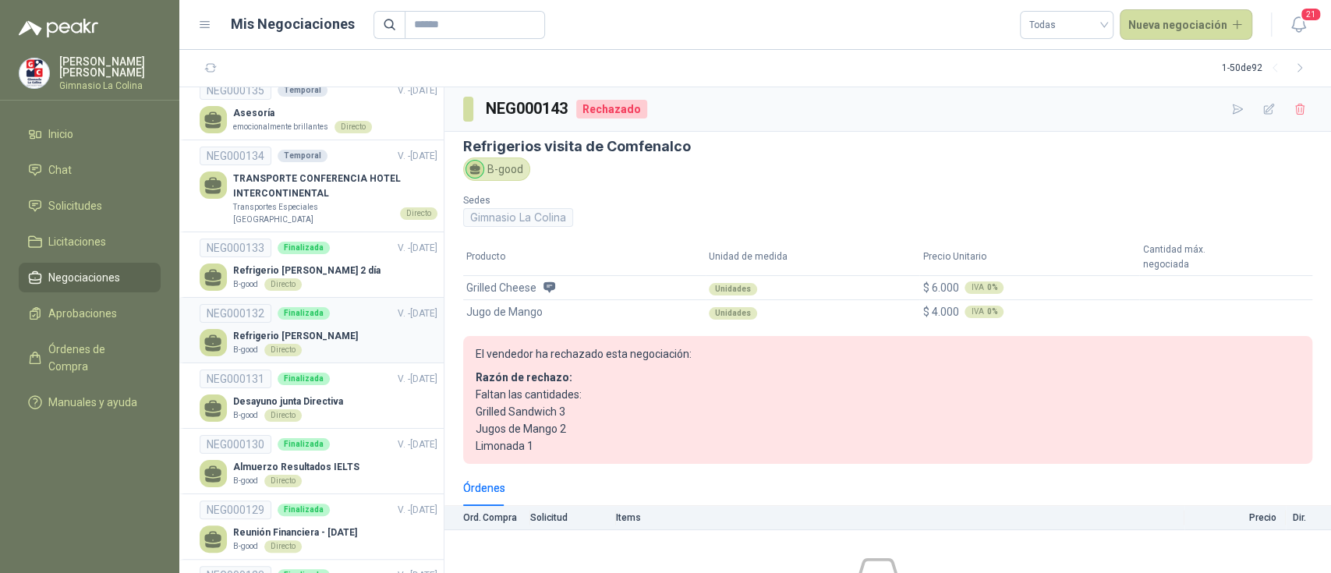
scroll to position [1871, 0]
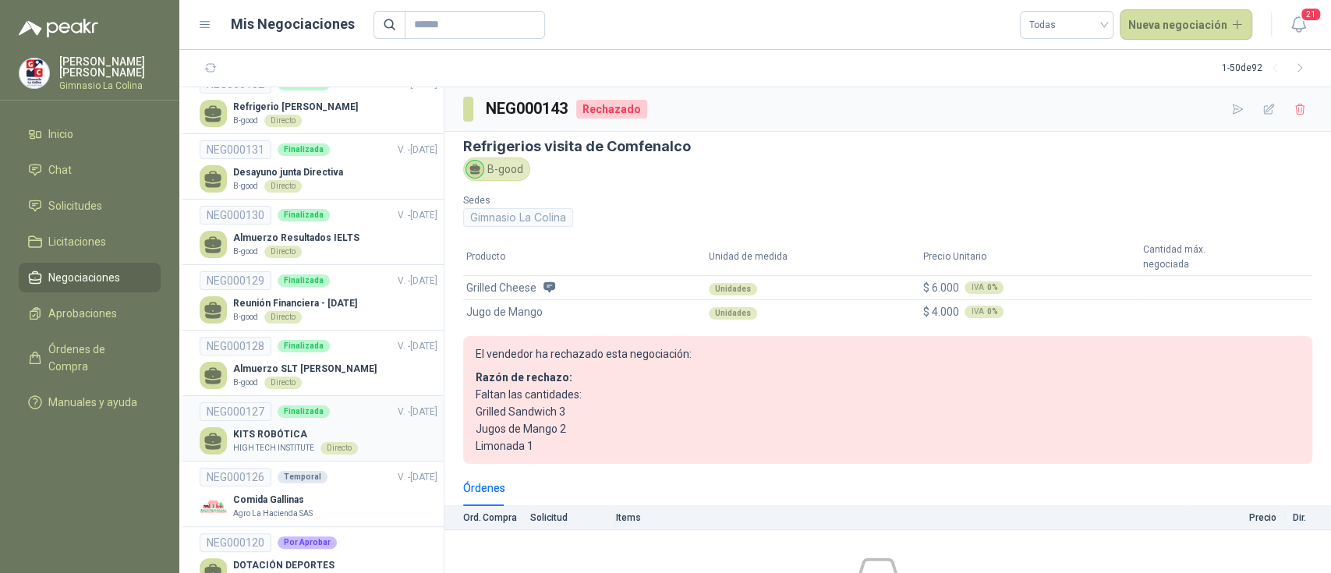
click at [285, 427] on p "KITS ROBÓTICA" at bounding box center [295, 434] width 125 height 15
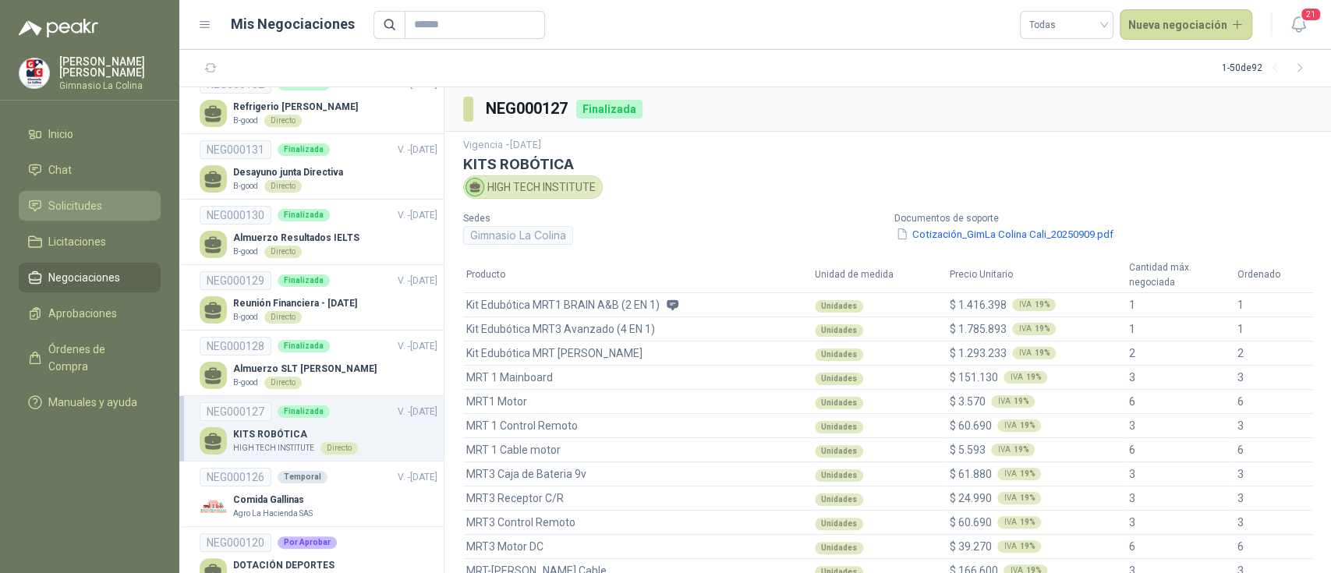
click at [87, 209] on span "Solicitudes" at bounding box center [75, 205] width 54 height 17
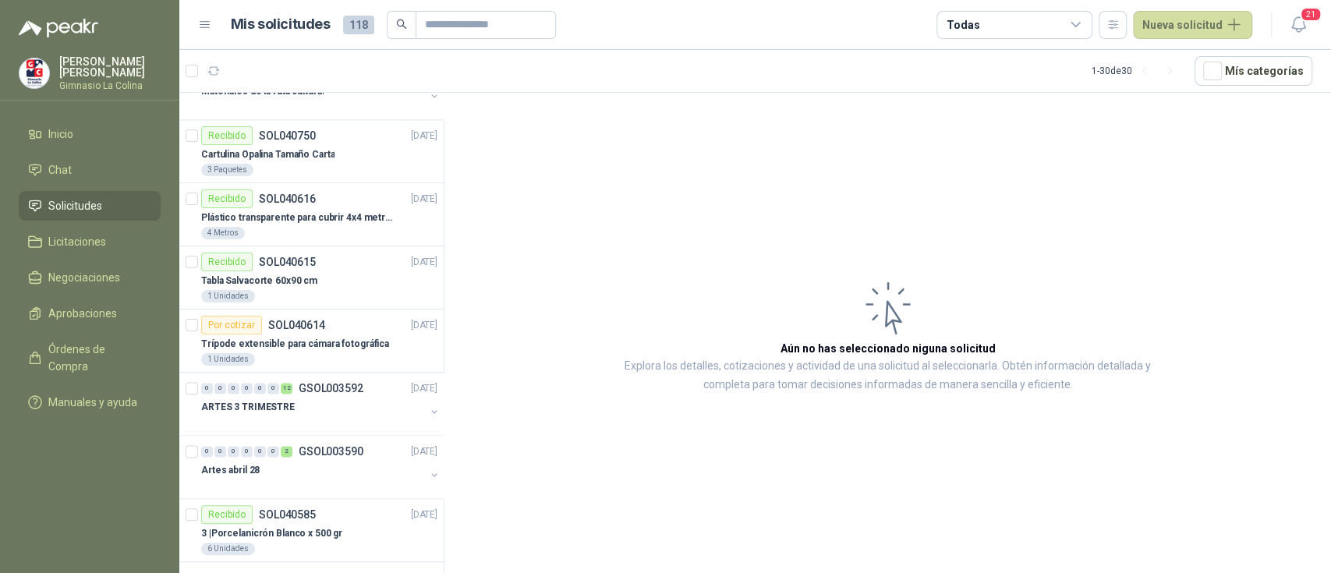
scroll to position [1428, 0]
click at [251, 465] on p "Artes abril 28" at bounding box center [230, 468] width 58 height 15
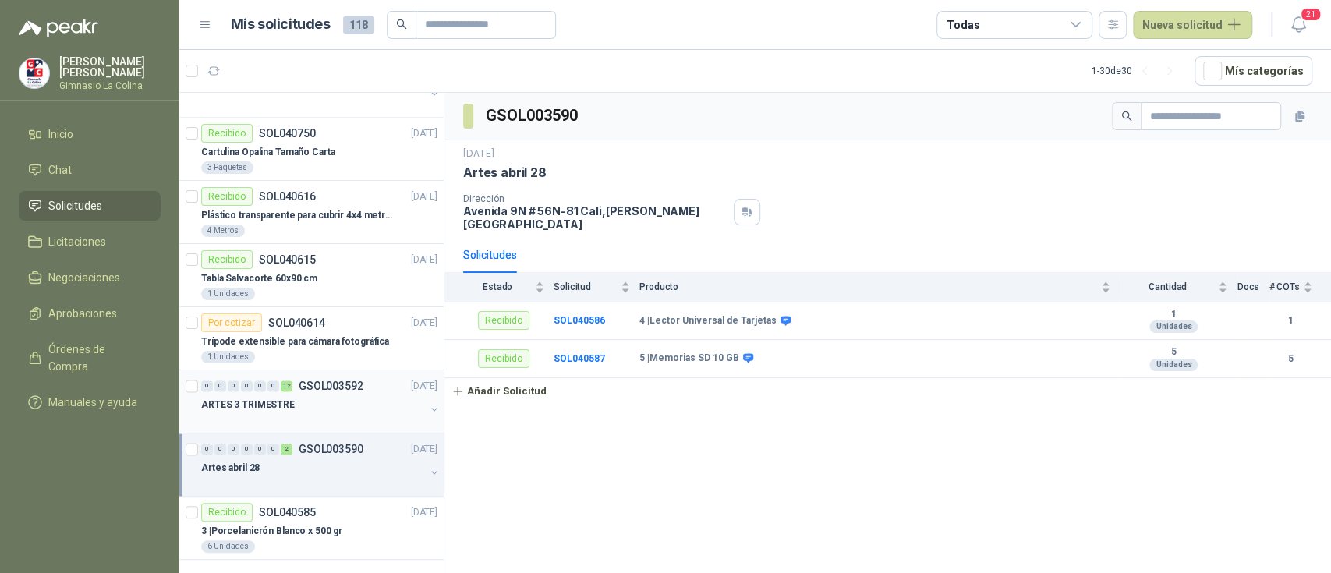
click at [333, 402] on div "ARTES 3 TRIMESTRE" at bounding box center [313, 404] width 224 height 19
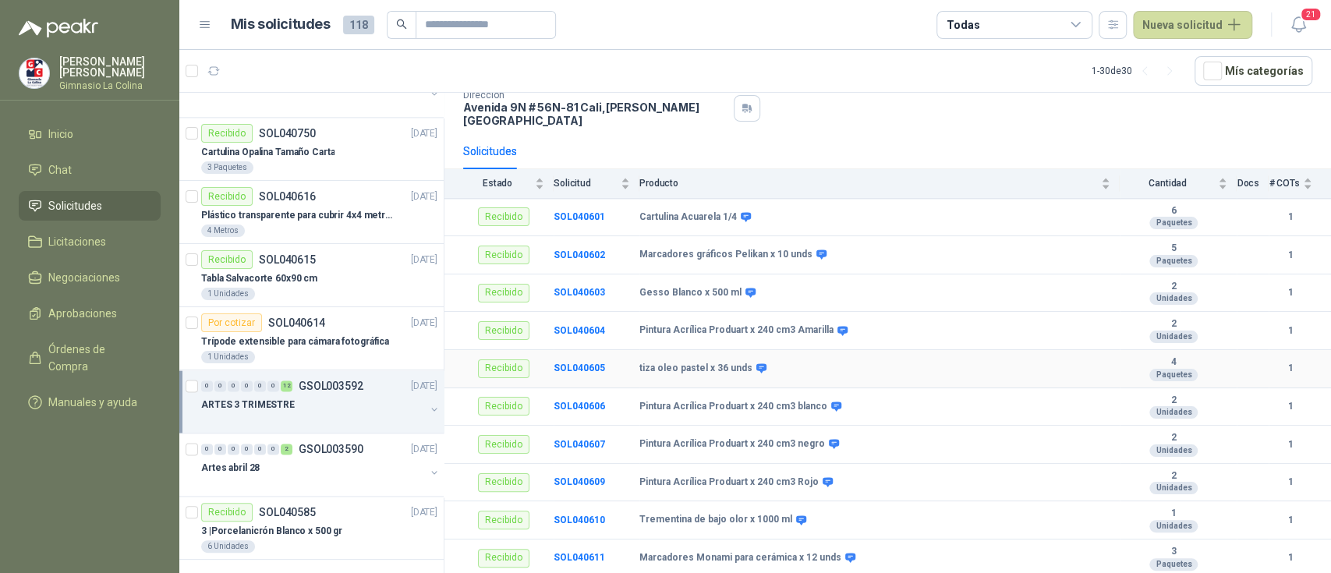
scroll to position [196, 0]
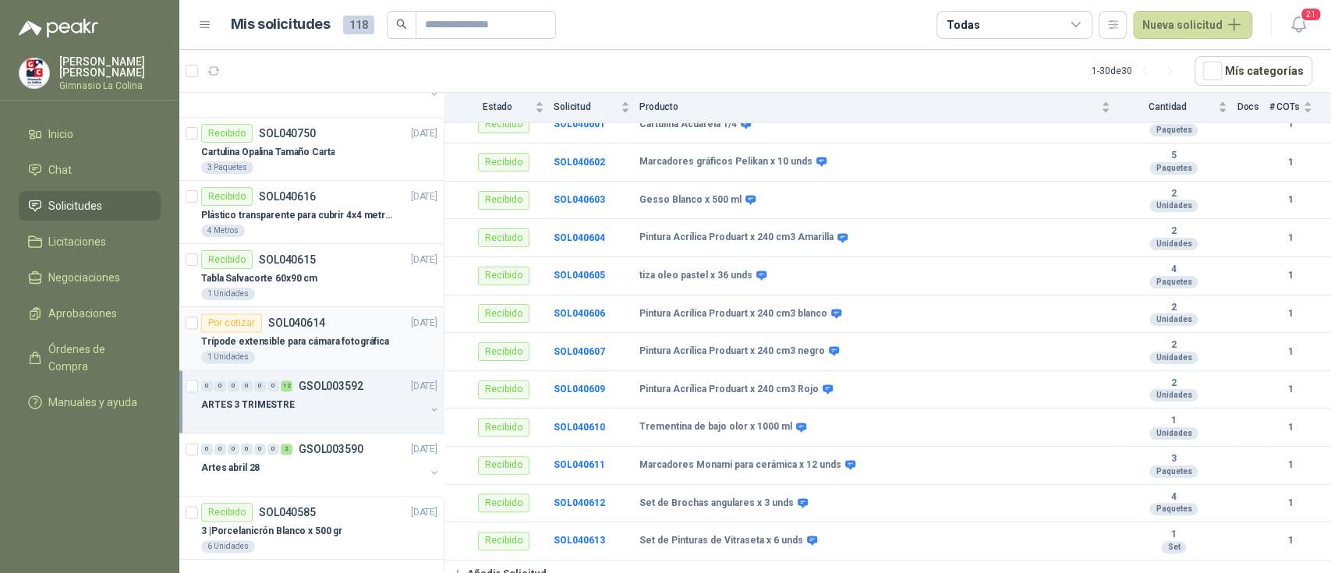
click at [282, 335] on p "Trípode extensible para cámara fotográfica" at bounding box center [295, 342] width 188 height 15
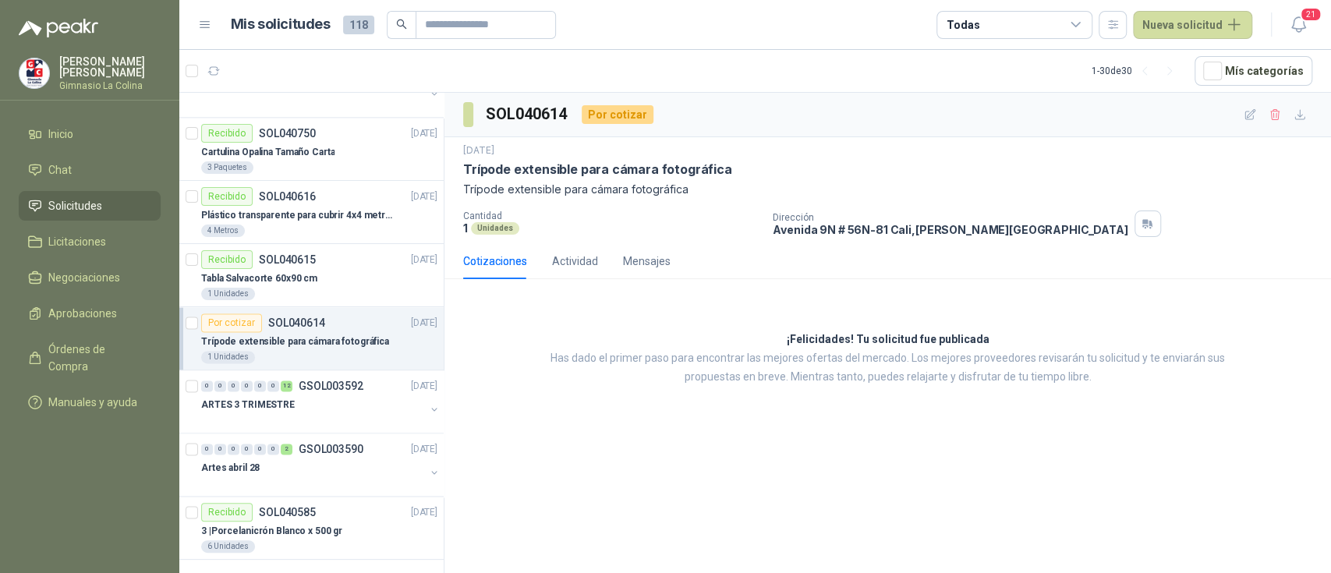
click at [294, 327] on div "Por cotizar SOL040614" at bounding box center [263, 322] width 124 height 19
click at [286, 272] on p "Tabla Salvacorte 60x90 cm" at bounding box center [259, 278] width 116 height 15
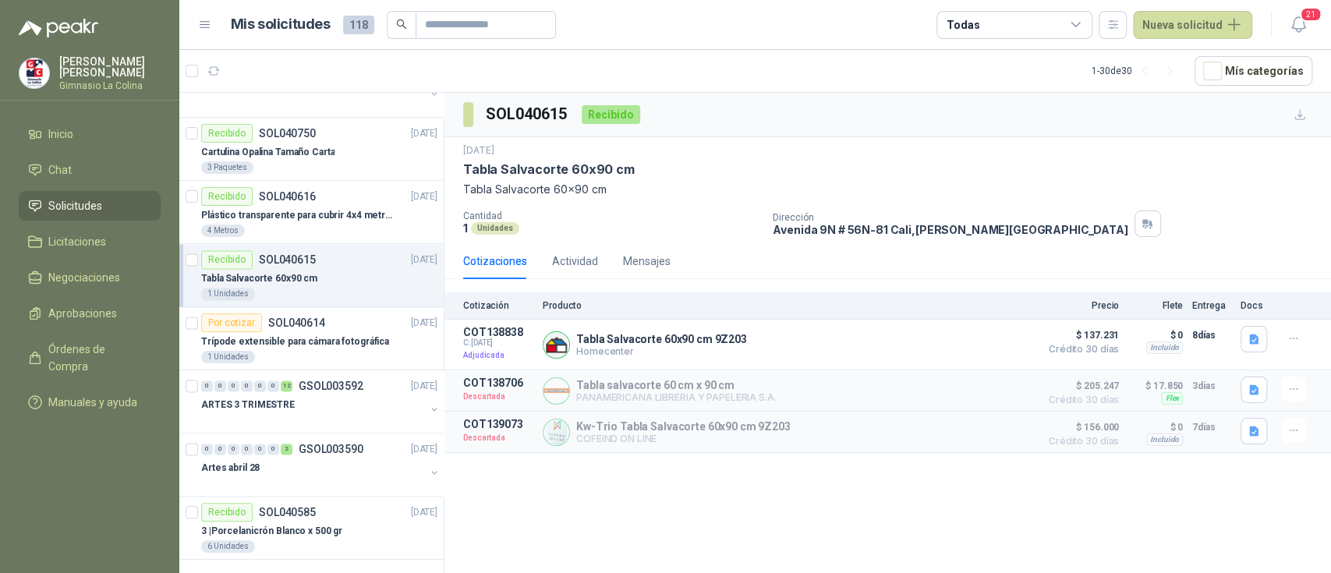
click at [278, 280] on p "Tabla Salvacorte 60x90 cm" at bounding box center [259, 278] width 116 height 15
